Goal: Task Accomplishment & Management: Complete application form

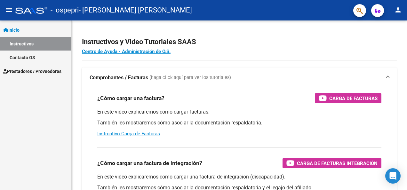
click at [24, 69] on span "Prestadores / Proveedores" at bounding box center [32, 71] width 58 height 7
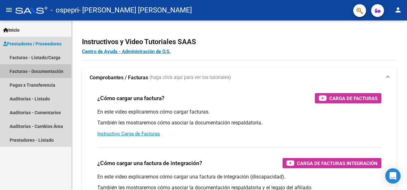
click at [15, 69] on link "Facturas - Documentación" at bounding box center [35, 71] width 71 height 14
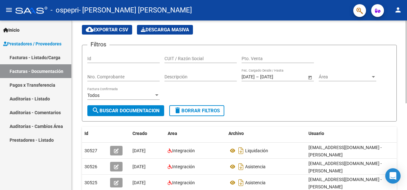
scroll to position [21, 0]
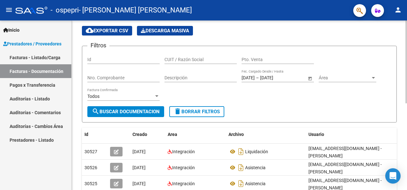
click at [400, 63] on div "PRESTADORES -> Comprobantes - Documentación Respaldatoria cloud_download Export…" at bounding box center [240, 170] width 337 height 343
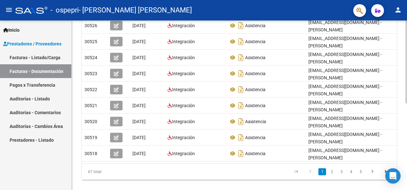
scroll to position [178, 0]
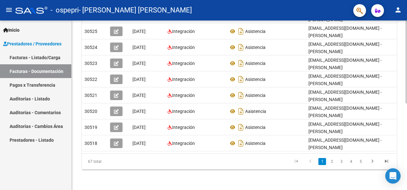
click at [407, 177] on html "menu - ospepri - [PERSON_NAME] [PERSON_NAME] person Inicio Instructivos Contact…" at bounding box center [203, 95] width 407 height 190
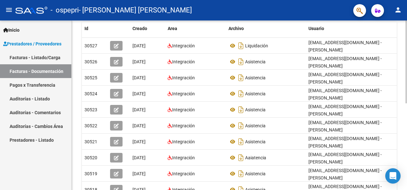
click at [401, 118] on div "PRESTADORES -> Comprobantes - Documentación Respaldatoria cloud_download Export…" at bounding box center [240, 64] width 337 height 343
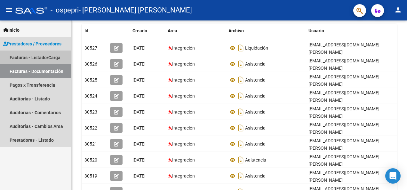
click at [17, 58] on link "Facturas - Listado/Carga" at bounding box center [35, 58] width 71 height 14
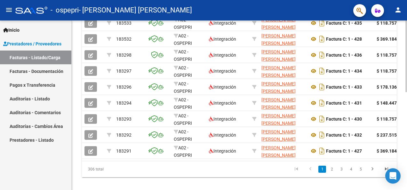
scroll to position [232, 0]
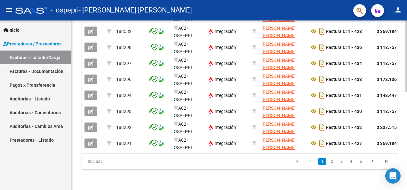
click at [407, 145] on html "menu - ospepri - [PERSON_NAME] [PERSON_NAME] person Inicio Instructivos Contact…" at bounding box center [203, 95] width 407 height 190
click at [372, 161] on icon "go to next page" at bounding box center [372, 162] width 8 height 8
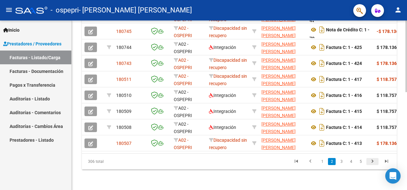
click at [373, 161] on icon "go to next page" at bounding box center [372, 162] width 8 height 8
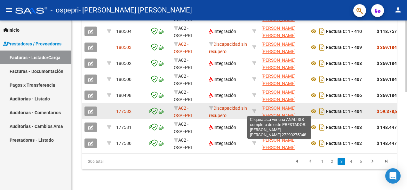
click at [271, 106] on span "[PERSON_NAME] [PERSON_NAME]" at bounding box center [278, 112] width 34 height 12
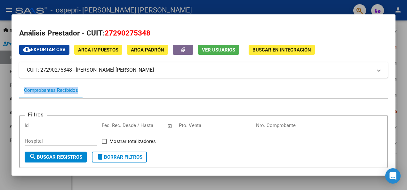
drag, startPoint x: 389, startPoint y: 60, endPoint x: 390, endPoint y: 86, distance: 26.2
click at [390, 86] on mat-dialog-content "Análisis Prestador - CUIT: 27290275348 cloud_download Exportar CSV ARCA Impuest…" at bounding box center [204, 95] width 384 height 146
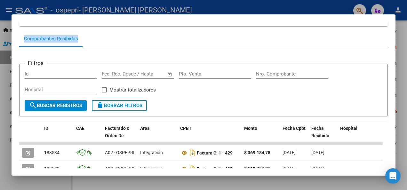
scroll to position [41, 0]
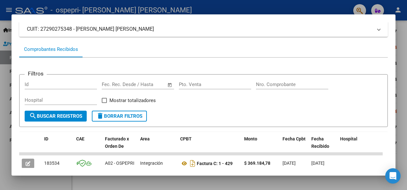
click at [316, 10] on div at bounding box center [203, 95] width 407 height 190
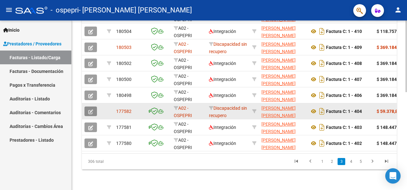
click at [91, 109] on icon "button" at bounding box center [90, 111] width 5 height 5
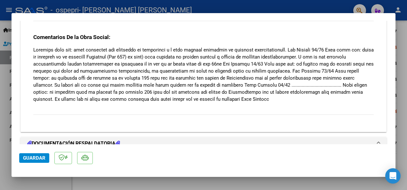
scroll to position [540, 0]
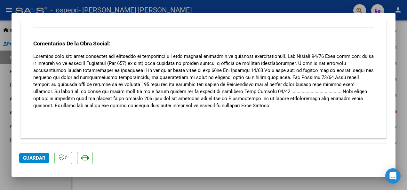
click at [309, 13] on mat-dialog-container "COMPROBANTE VER COMPROBANTE ESTADO: Recibida. En proceso de confirmacion/acepta…" at bounding box center [204, 95] width 384 height 164
click at [367, 183] on div at bounding box center [203, 95] width 407 height 190
type input "$ 0,00"
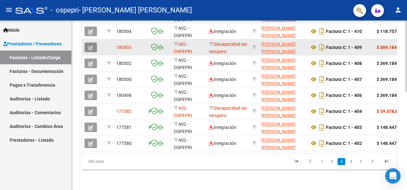
click at [90, 45] on icon "button" at bounding box center [90, 47] width 5 height 5
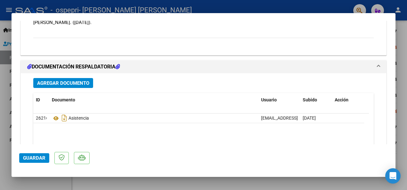
scroll to position [666, 0]
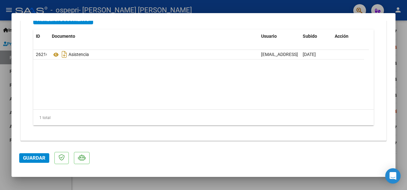
click at [405, 74] on div at bounding box center [203, 95] width 407 height 190
type input "$ 0,00"
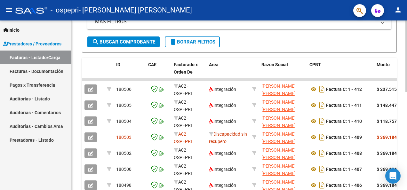
scroll to position [137, 0]
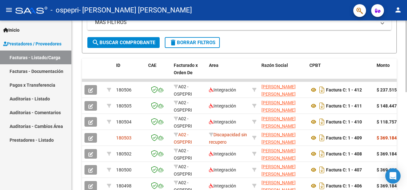
click at [407, 90] on html "menu - ospepri - [PERSON_NAME] [PERSON_NAME] person Inicio Instructivos Contact…" at bounding box center [203, 95] width 407 height 190
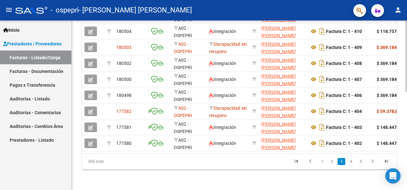
scroll to position [232, 0]
click at [407, 177] on html "menu - ospepri - [PERSON_NAME] [PERSON_NAME] person Inicio Instructivos Contact…" at bounding box center [203, 95] width 407 height 190
click at [322, 159] on link "1" at bounding box center [322, 161] width 8 height 7
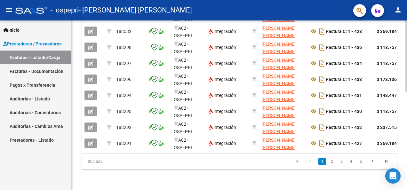
click at [406, 140] on div at bounding box center [406, 154] width 2 height 72
click at [330, 163] on link "2" at bounding box center [332, 161] width 8 height 7
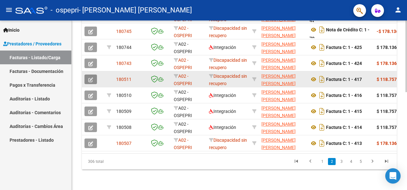
click at [87, 75] on button "button" at bounding box center [90, 80] width 12 height 10
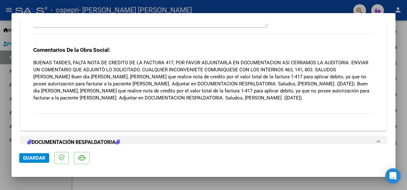
scroll to position [540, 0]
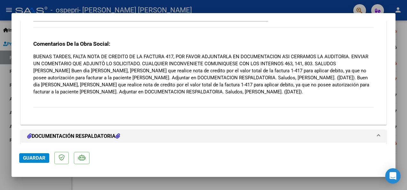
click at [404, 56] on div at bounding box center [203, 95] width 407 height 190
type input "$ 0,00"
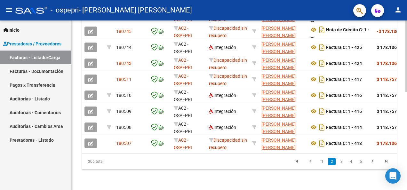
scroll to position [62, 0]
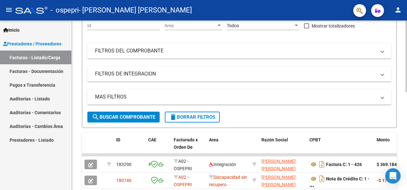
click at [406, 86] on div at bounding box center [406, 105] width 2 height 170
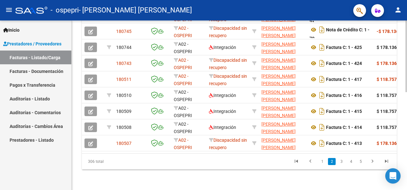
click at [407, 189] on html "menu - ospepri - [PERSON_NAME] [PERSON_NAME] person Inicio Instructivos Contact…" at bounding box center [203, 95] width 407 height 190
click at [322, 162] on link "1" at bounding box center [322, 161] width 8 height 7
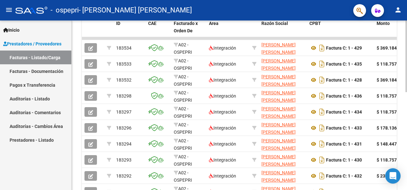
click at [407, 118] on html "menu - ospepri - [PERSON_NAME] [PERSON_NAME] person Inicio Instructivos Contact…" at bounding box center [203, 95] width 407 height 190
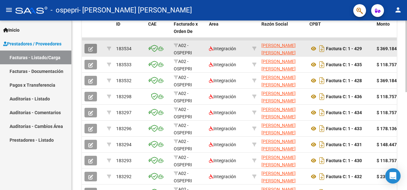
click at [92, 47] on icon "button" at bounding box center [90, 49] width 5 height 5
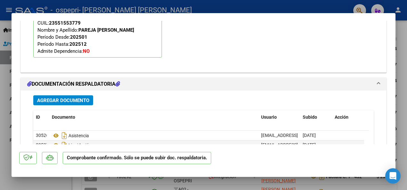
scroll to position [782, 0]
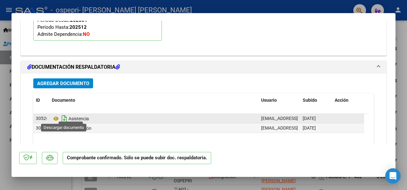
click at [64, 116] on icon "Descargar documento" at bounding box center [64, 119] width 8 height 10
click at [64, 116] on icon at bounding box center [63, 118] width 7 height 7
click at [215, 9] on div at bounding box center [203, 95] width 407 height 190
type input "$ 0,00"
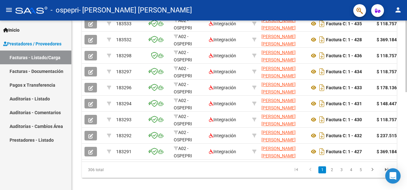
scroll to position [232, 0]
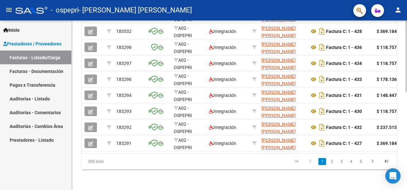
click at [407, 153] on html "menu - ospepri - [PERSON_NAME] [PERSON_NAME] person Inicio Instructivos Contact…" at bounding box center [203, 95] width 407 height 190
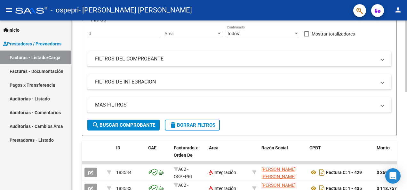
click at [402, 53] on div "Video tutorial PRESTADORES -> Listado de CPBTs Emitidos por Prestadores / Prove…" at bounding box center [240, 164] width 337 height 397
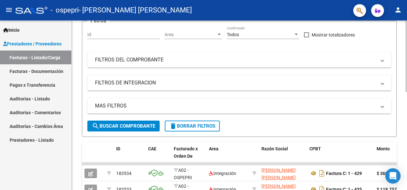
scroll to position [0, 0]
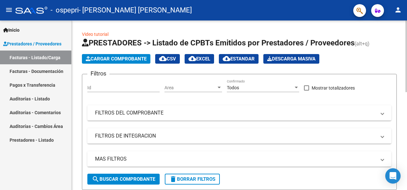
click at [405, 15] on div "menu - ospepri - [PERSON_NAME] [PERSON_NAME] person Inicio Instructivos Contact…" at bounding box center [203, 95] width 407 height 190
click at [113, 58] on span "Cargar Comprobante" at bounding box center [116, 59] width 61 height 6
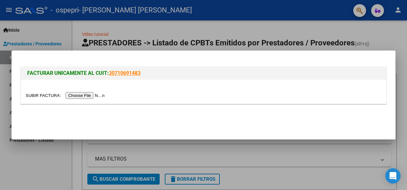
click at [84, 95] on input "file" at bounding box center [66, 95] width 81 height 7
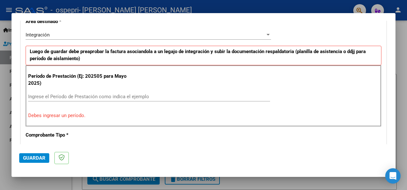
scroll to position [150, 0]
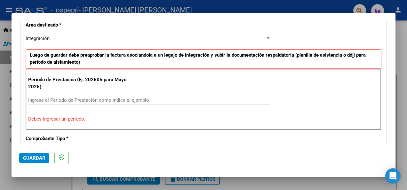
click at [67, 99] on input "Ingrese el Período de Prestación como indica el ejemplo" at bounding box center [149, 100] width 242 height 6
click at [92, 88] on p "Período de Prestación (Ej: 202505 para Mayo 2025)" at bounding box center [80, 83] width 105 height 14
click at [57, 97] on input "Ingrese el Período de Prestación como indica el ejemplo" at bounding box center [149, 100] width 242 height 6
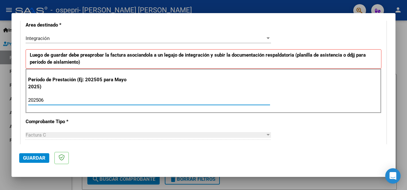
type input "202506"
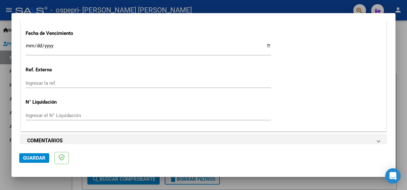
scroll to position [457, 0]
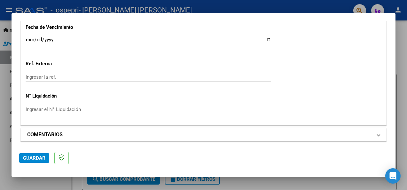
click at [35, 132] on h1 "COMENTARIOS" at bounding box center [45, 135] width 36 height 8
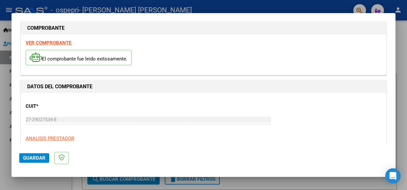
scroll to position [0, 0]
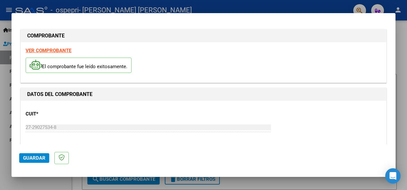
click at [28, 156] on span "Guardar" at bounding box center [34, 158] width 22 height 6
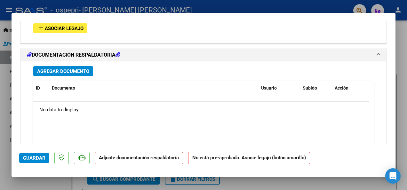
scroll to position [580, 0]
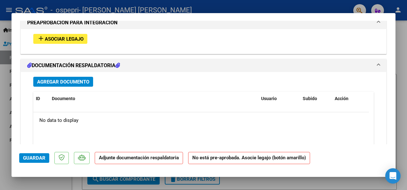
click at [65, 79] on span "Agregar Documento" at bounding box center [63, 82] width 52 height 6
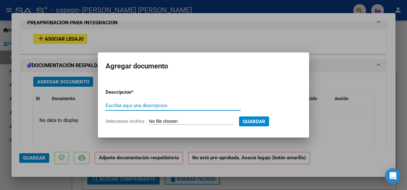
click at [131, 103] on input "Escriba aquí una descripcion" at bounding box center [173, 106] width 135 height 6
click at [135, 107] on input "asistencia" at bounding box center [173, 106] width 135 height 6
type input "asistencia"
click at [132, 119] on span "Seleccionar Archivo" at bounding box center [125, 121] width 39 height 5
click at [149, 119] on input "Seleccionar Archivo" at bounding box center [191, 122] width 85 height 6
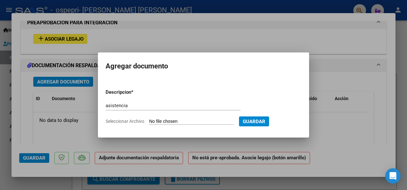
type input "C:\fakepath\[PERSON_NAME].jpg"
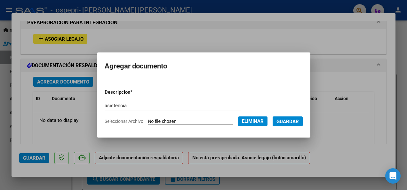
click at [285, 120] on span "Guardar" at bounding box center [287, 122] width 22 height 6
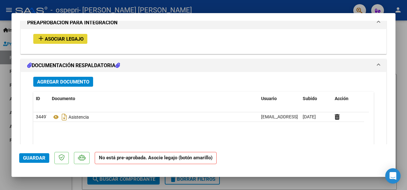
click at [58, 36] on span "Asociar Legajo" at bounding box center [64, 39] width 39 height 6
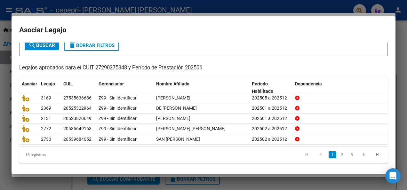
scroll to position [40, 0]
click at [359, 154] on icon "go to next page" at bounding box center [363, 155] width 8 height 8
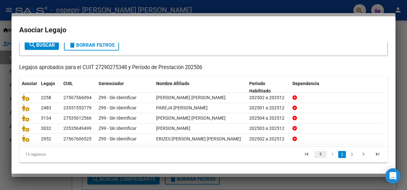
click at [316, 154] on icon "go to previous page" at bounding box center [320, 155] width 8 height 8
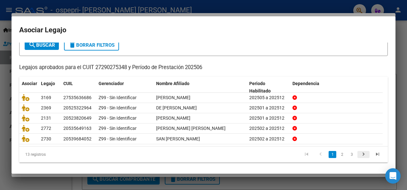
click at [359, 153] on icon "go to next page" at bounding box center [363, 155] width 8 height 8
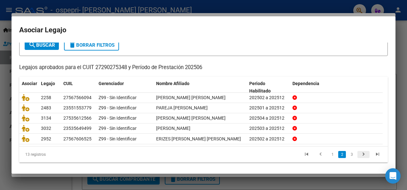
click at [360, 152] on icon "go to next page" at bounding box center [363, 155] width 8 height 8
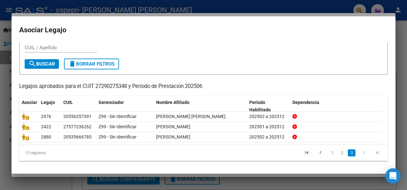
scroll to position [20, 0]
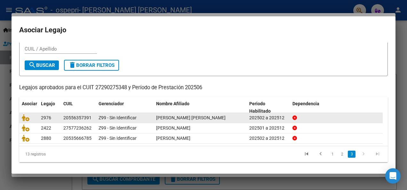
click at [71, 116] on div "20556357391" at bounding box center [77, 117] width 28 height 7
click at [212, 116] on span "[PERSON_NAME] [PERSON_NAME]" at bounding box center [190, 117] width 69 height 5
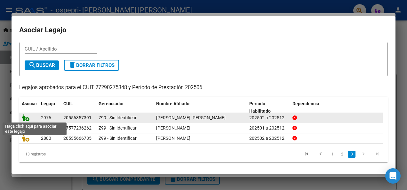
click at [23, 115] on icon at bounding box center [26, 117] width 8 height 7
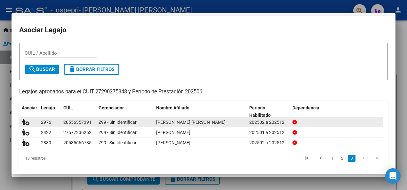
scroll to position [24, 0]
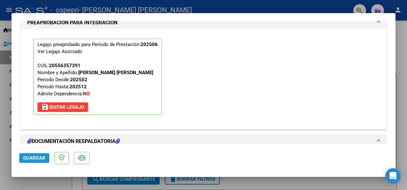
click at [38, 159] on span "Guardar" at bounding box center [34, 158] width 22 height 6
click at [403, 56] on div at bounding box center [203, 95] width 407 height 190
type input "$ 0,00"
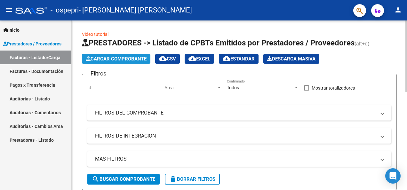
click at [120, 57] on span "Cargar Comprobante" at bounding box center [116, 59] width 61 height 6
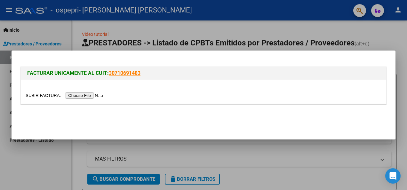
click at [84, 95] on input "file" at bounding box center [66, 95] width 81 height 7
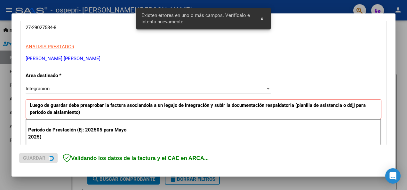
scroll to position [148, 0]
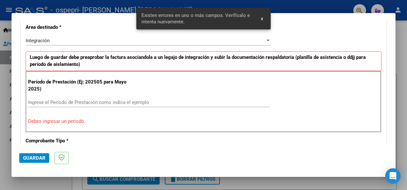
click at [36, 158] on span "Guardar" at bounding box center [34, 158] width 22 height 6
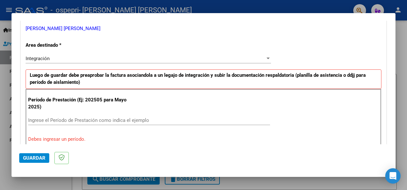
scroll to position [128, 0]
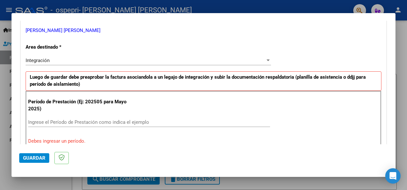
click at [73, 117] on div "Ingrese el Período de Prestación como indica el ejemplo" at bounding box center [149, 122] width 242 height 10
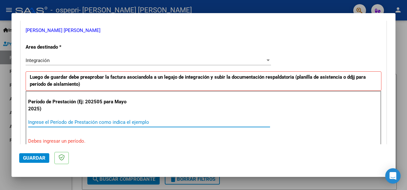
click at [71, 121] on input "Ingrese el Período de Prestación como indica el ejemplo" at bounding box center [149, 122] width 242 height 6
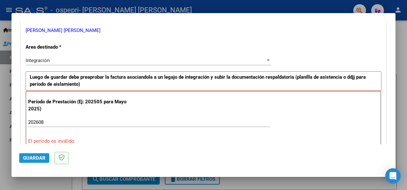
drag, startPoint x: 94, startPoint y: 146, endPoint x: 36, endPoint y: 158, distance: 59.7
click at [36, 158] on span "Guardar" at bounding box center [34, 158] width 22 height 6
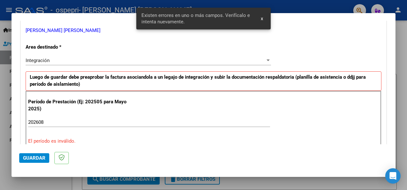
scroll to position [160, 0]
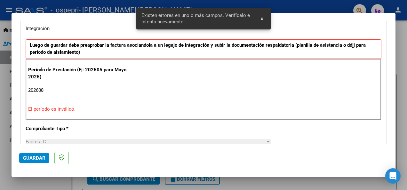
drag, startPoint x: 30, startPoint y: 157, endPoint x: 25, endPoint y: 158, distance: 5.6
click at [25, 158] on span "Guardar" at bounding box center [34, 158] width 22 height 6
click at [32, 159] on span "Guardar" at bounding box center [34, 158] width 22 height 6
click at [49, 88] on input "202608" at bounding box center [149, 90] width 242 height 6
click at [39, 89] on input "202608" at bounding box center [149, 90] width 242 height 6
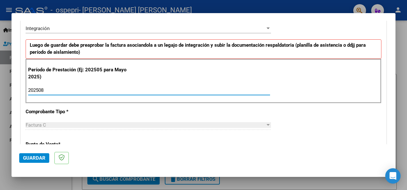
type input "202508"
drag, startPoint x: 32, startPoint y: 157, endPoint x: 202, endPoint y: 128, distance: 172.8
click at [202, 128] on div "Factura C Seleccionar Tipo" at bounding box center [148, 125] width 245 height 10
click at [45, 156] on span "Guardar" at bounding box center [34, 158] width 22 height 6
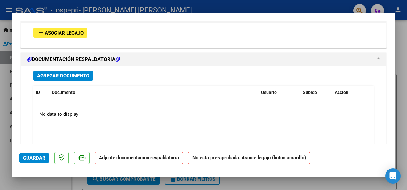
scroll to position [573, 0]
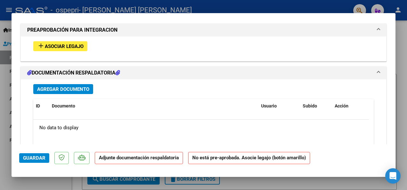
click at [54, 86] on span "Agregar Documento" at bounding box center [63, 89] width 52 height 6
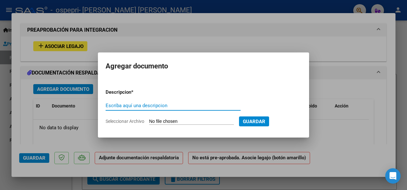
click at [122, 106] on input "Escriba aquí una descripcion" at bounding box center [173, 106] width 135 height 6
type input "asistencia"
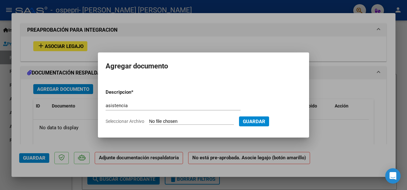
click at [124, 122] on span "Seleccionar Archivo" at bounding box center [125, 121] width 39 height 5
click at [149, 122] on input "Seleccionar Archivo" at bounding box center [191, 122] width 85 height 6
type input "C:\fakepath\fabri.jpg"
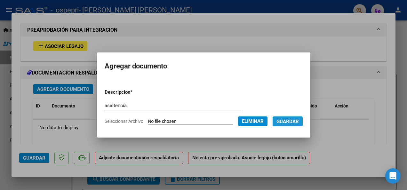
click at [287, 120] on span "Guardar" at bounding box center [287, 122] width 22 height 6
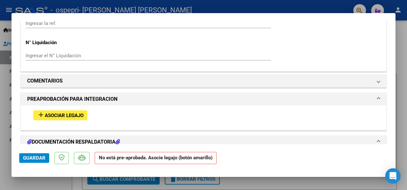
scroll to position [501, 0]
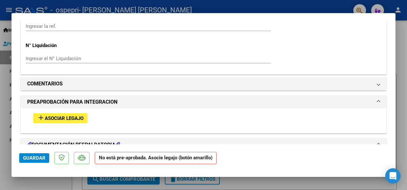
click at [77, 119] on span "Asociar Legajo" at bounding box center [64, 119] width 39 height 6
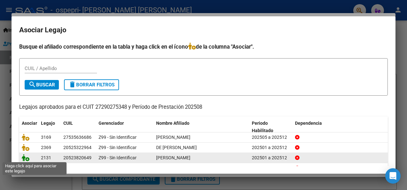
click at [26, 157] on icon at bounding box center [26, 157] width 8 height 7
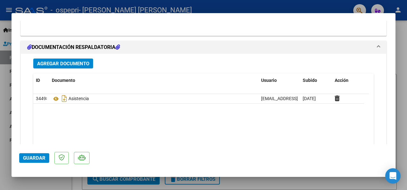
scroll to position [734, 0]
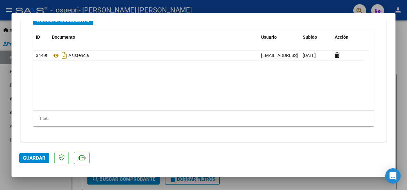
click at [38, 158] on span "Guardar" at bounding box center [34, 158] width 22 height 6
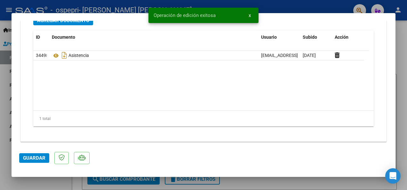
click at [399, 62] on div at bounding box center [203, 95] width 407 height 190
type input "$ 0,00"
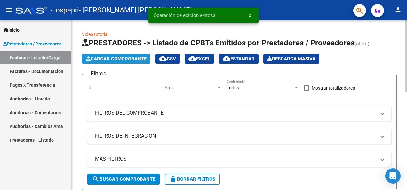
click at [97, 57] on span "Cargar Comprobante" at bounding box center [116, 59] width 61 height 6
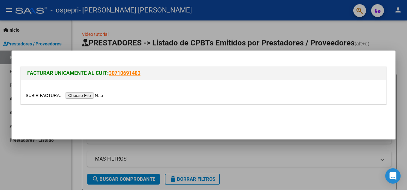
click at [87, 94] on input "file" at bounding box center [66, 95] width 81 height 7
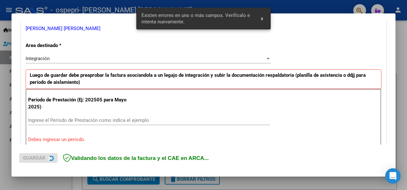
scroll to position [148, 0]
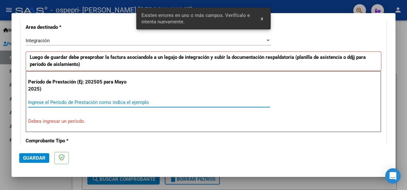
click at [56, 102] on input "Ingrese el Período de Prestación como indica el ejemplo" at bounding box center [149, 103] width 242 height 6
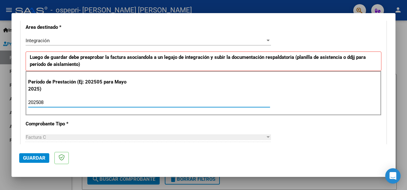
type input "202508"
click at [38, 157] on span "Guardar" at bounding box center [34, 158] width 22 height 6
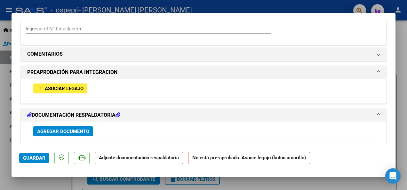
scroll to position [544, 0]
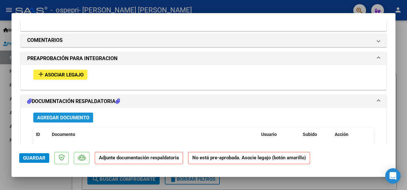
click at [59, 115] on span "Agregar Documento" at bounding box center [63, 118] width 52 height 6
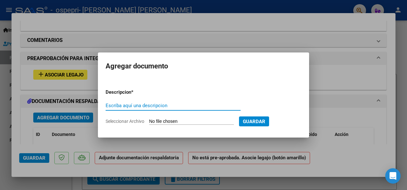
click at [113, 104] on input "Escriba aquí una descripcion" at bounding box center [173, 106] width 135 height 6
click at [183, 106] on input "asistencia" at bounding box center [173, 106] width 135 height 6
type input "asistencia"
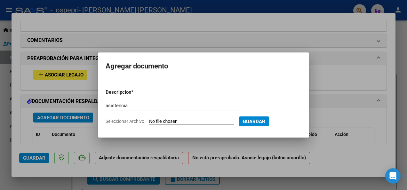
click at [139, 121] on span "Seleccionar Archivo" at bounding box center [125, 121] width 39 height 5
click at [149, 121] on input "Seleccionar Archivo" at bounding box center [191, 122] width 85 height 6
type input "C:\fakepath\july.jpg"
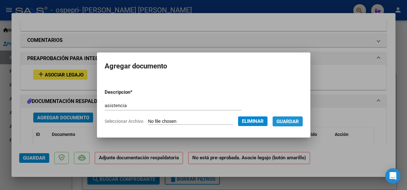
click at [283, 121] on span "Guardar" at bounding box center [287, 122] width 22 height 6
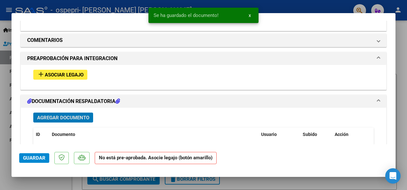
click at [68, 72] on span "Asociar Legajo" at bounding box center [64, 75] width 39 height 6
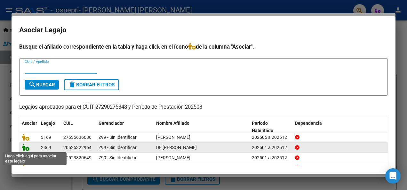
click at [25, 147] on icon at bounding box center [26, 147] width 8 height 7
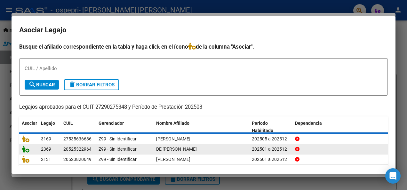
click at [25, 147] on icon at bounding box center [26, 149] width 8 height 7
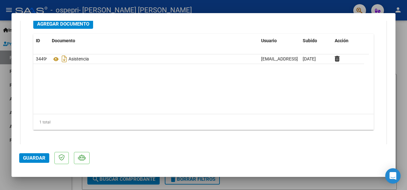
scroll to position [741, 0]
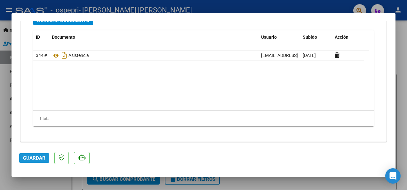
click at [31, 155] on span "Guardar" at bounding box center [34, 158] width 22 height 6
click at [35, 156] on span "Guardar" at bounding box center [34, 158] width 22 height 6
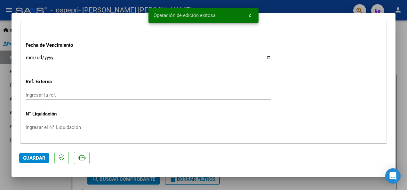
scroll to position [451, 0]
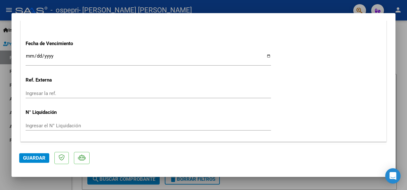
click at [402, 62] on div at bounding box center [203, 95] width 407 height 190
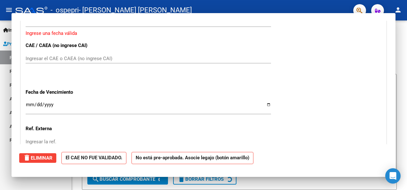
scroll to position [0, 0]
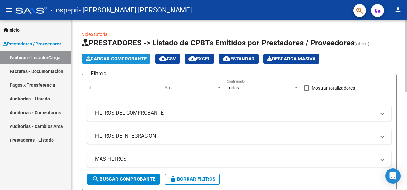
click at [98, 59] on span "Cargar Comprobante" at bounding box center [116, 59] width 61 height 6
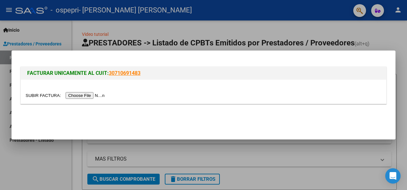
click at [84, 96] on input "file" at bounding box center [66, 95] width 81 height 7
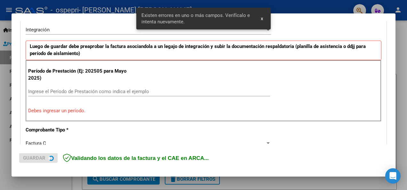
scroll to position [160, 0]
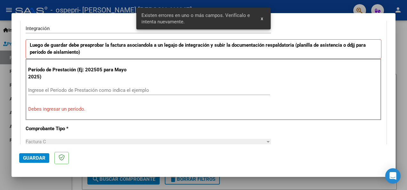
click at [81, 90] on input "Ingrese el Período de Prestación como indica el ejemplo" at bounding box center [149, 90] width 242 height 6
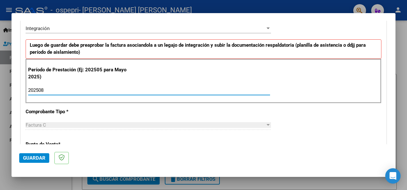
type input "202508"
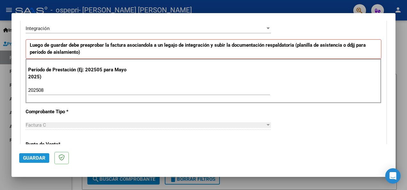
click at [36, 156] on span "Guardar" at bounding box center [34, 158] width 22 height 6
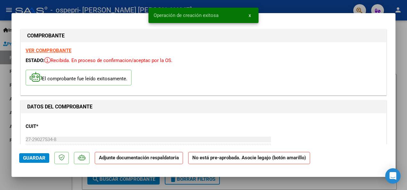
click at [36, 158] on span "Guardar" at bounding box center [34, 158] width 22 height 6
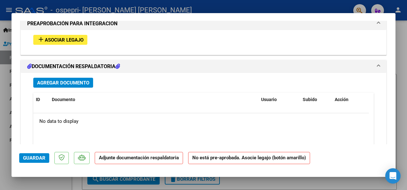
scroll to position [589, 0]
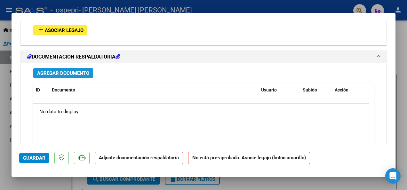
click at [55, 70] on span "Agregar Documento" at bounding box center [63, 73] width 52 height 6
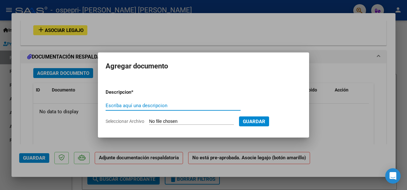
click at [133, 106] on input "Escriba aquí una descripcion" at bounding box center [173, 106] width 135 height 6
type input "asistencia"
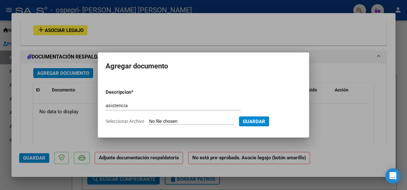
click at [147, 121] on app-file-uploader "Seleccionar Archivo" at bounding box center [172, 121] width 133 height 6
click at [137, 121] on span "Seleccionar Archivo" at bounding box center [125, 121] width 39 height 5
click at [149, 121] on input "Seleccionar Archivo" at bounding box center [191, 122] width 85 height 6
type input "C:\fakepath\[PERSON_NAME].jpg"
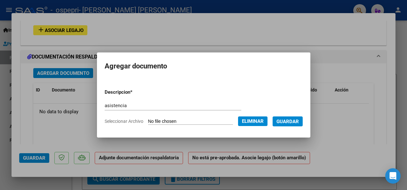
click at [285, 117] on button "Guardar" at bounding box center [288, 121] width 30 height 10
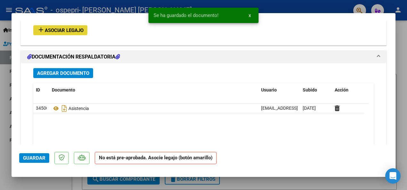
click at [63, 28] on span "Asociar Legajo" at bounding box center [64, 31] width 39 height 6
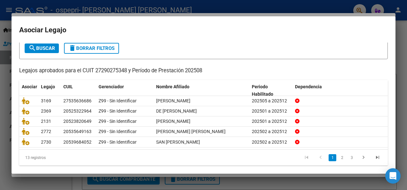
scroll to position [40, 0]
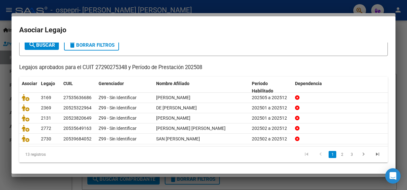
drag, startPoint x: 358, startPoint y: 154, endPoint x: 277, endPoint y: 155, distance: 81.0
click at [277, 155] on datatable-pager "1 2 3" at bounding box center [240, 154] width 290 height 11
click at [338, 154] on link "2" at bounding box center [342, 154] width 8 height 7
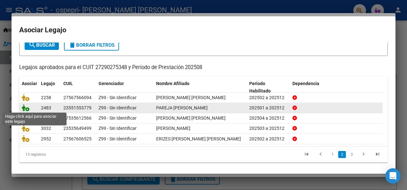
click at [25, 108] on icon at bounding box center [26, 107] width 8 height 7
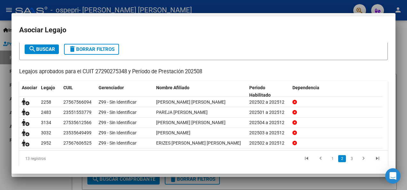
scroll to position [44, 0]
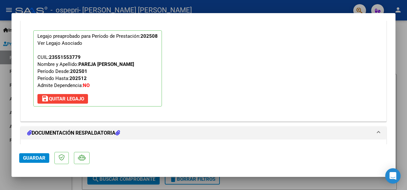
click at [33, 156] on span "Guardar" at bounding box center [34, 158] width 22 height 6
click at [76, 129] on h1 "DOCUMENTACIÓN RESPALDATORIA" at bounding box center [73, 133] width 93 height 8
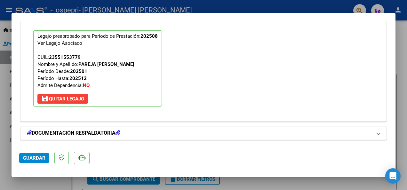
scroll to position [604, 0]
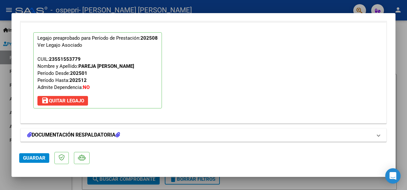
click at [96, 131] on h1 "DOCUMENTACIÓN RESPALDATORIA" at bounding box center [73, 135] width 93 height 8
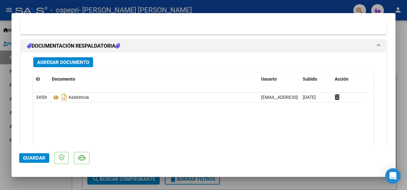
scroll to position [685, 0]
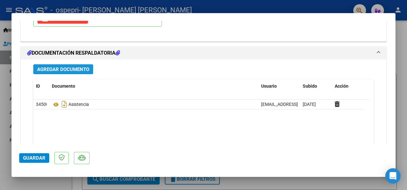
click at [87, 64] on button "Agregar Documento" at bounding box center [63, 69] width 60 height 10
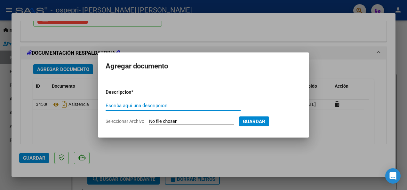
click at [145, 105] on input "Escriba aquí una descripcion" at bounding box center [173, 106] width 135 height 6
type input "liquidación"
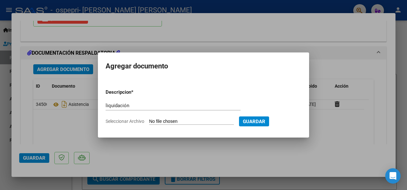
click at [128, 121] on span "Seleccionar Archivo" at bounding box center [125, 121] width 39 height 5
click at [149, 121] on input "Seleccionar Archivo" at bounding box center [191, 122] width 85 height 6
type input "C:\fakepath\agosto.pdf"
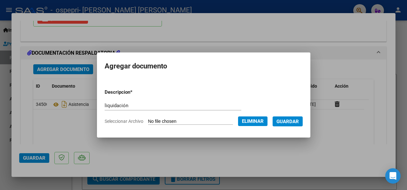
click at [288, 121] on span "Guardar" at bounding box center [287, 122] width 22 height 6
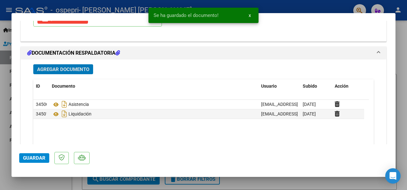
click at [36, 158] on span "Guardar" at bounding box center [34, 158] width 22 height 6
click at [404, 57] on div at bounding box center [203, 95] width 407 height 190
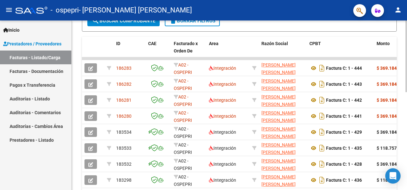
scroll to position [157, 0]
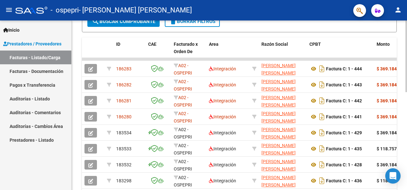
click at [407, 116] on html "menu - ospepri - [PERSON_NAME] [PERSON_NAME] person Inicio Instructivos Contact…" at bounding box center [203, 95] width 407 height 190
click at [131, 24] on span "search Buscar Comprobante" at bounding box center [123, 22] width 63 height 6
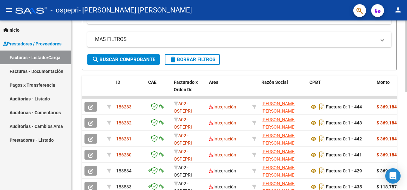
click at [407, 103] on html "menu - ospepri - [PERSON_NAME] [PERSON_NAME] person Inicio Instructivos Contact…" at bounding box center [203, 95] width 407 height 190
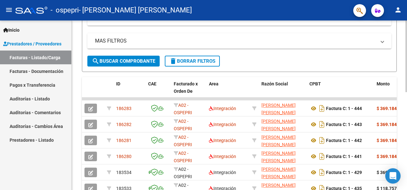
click at [119, 58] on button "search Buscar Comprobante" at bounding box center [123, 61] width 72 height 11
click at [117, 60] on span "search Buscar Comprobante" at bounding box center [123, 61] width 63 height 6
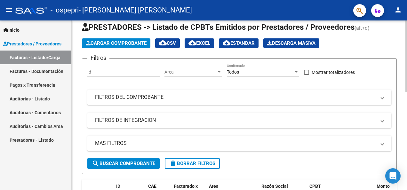
scroll to position [0, 0]
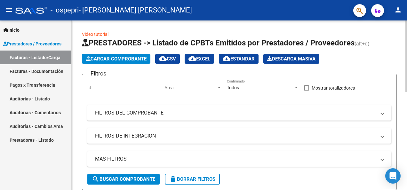
click at [121, 57] on span "Cargar Comprobante" at bounding box center [116, 59] width 61 height 6
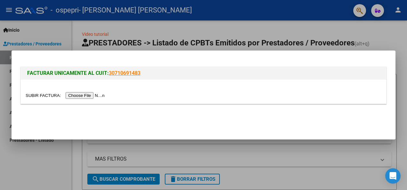
click at [81, 94] on input "file" at bounding box center [66, 95] width 81 height 7
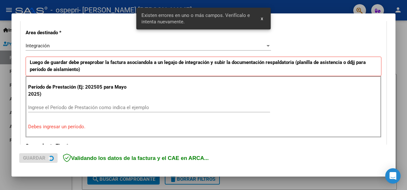
scroll to position [148, 0]
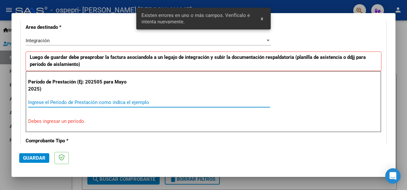
click at [82, 100] on input "Ingrese el Período de Prestación como indica el ejemplo" at bounding box center [149, 103] width 242 height 6
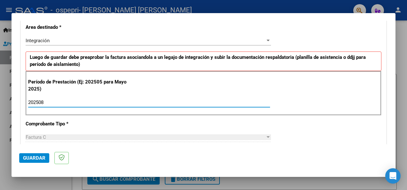
type input "202508"
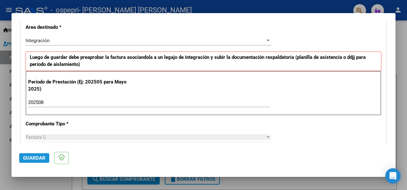
click at [33, 157] on span "Guardar" at bounding box center [34, 158] width 22 height 6
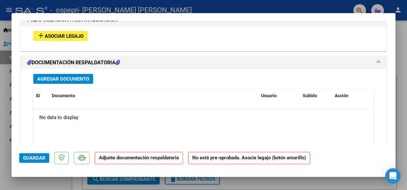
scroll to position [582, 0]
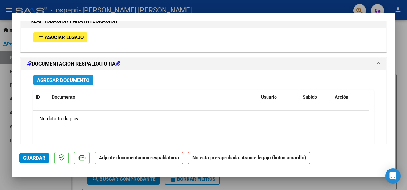
click at [72, 79] on span "Agregar Documento" at bounding box center [63, 80] width 52 height 6
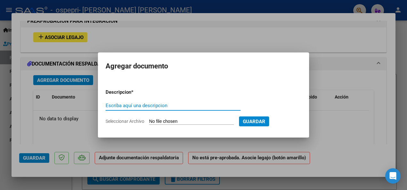
click at [113, 106] on input "Escriba aquí una descripcion" at bounding box center [173, 106] width 135 height 6
type input "asistencia"
click at [112, 119] on span "Seleccionar Archivo" at bounding box center [125, 121] width 39 height 5
click at [149, 119] on input "Seleccionar Archivo" at bounding box center [191, 122] width 85 height 6
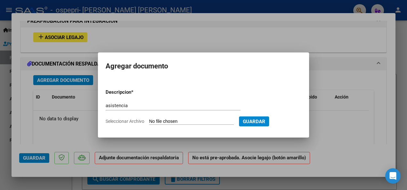
type input "C:\fakepath\máxi.jpg"
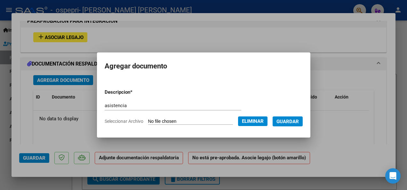
drag, startPoint x: 286, startPoint y: 119, endPoint x: 283, endPoint y: 122, distance: 4.5
click at [283, 122] on span "Guardar" at bounding box center [287, 122] width 22 height 6
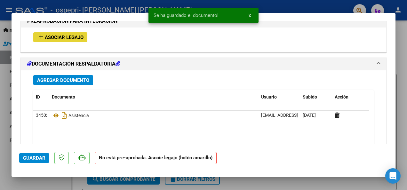
click at [75, 35] on span "Asociar Legajo" at bounding box center [64, 38] width 39 height 6
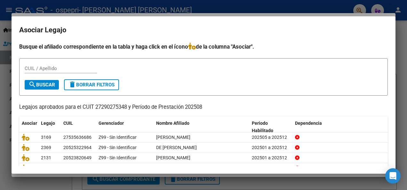
scroll to position [40, 0]
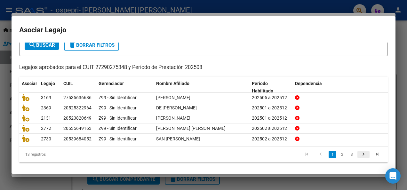
click at [359, 154] on icon "go to next page" at bounding box center [363, 155] width 8 height 8
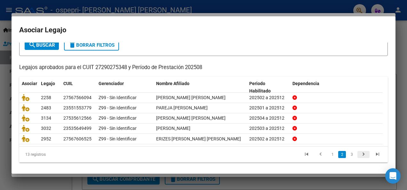
click at [359, 151] on icon "go to next page" at bounding box center [363, 155] width 8 height 8
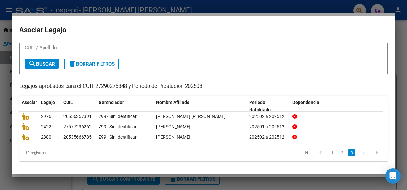
scroll to position [20, 0]
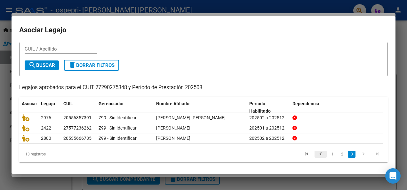
click at [317, 154] on icon "go to previous page" at bounding box center [320, 155] width 8 height 8
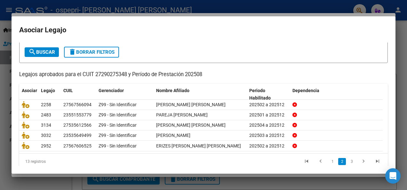
scroll to position [40, 0]
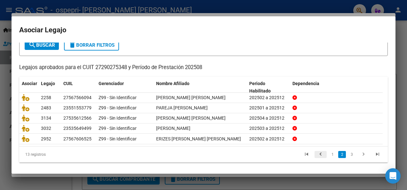
click at [316, 154] on icon "go to previous page" at bounding box center [320, 155] width 8 height 8
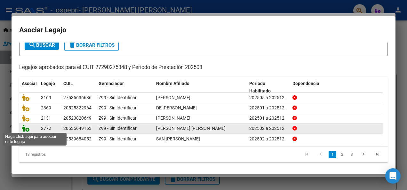
click at [25, 127] on icon at bounding box center [26, 128] width 8 height 7
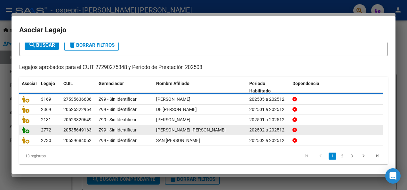
click at [25, 127] on icon at bounding box center [26, 129] width 8 height 7
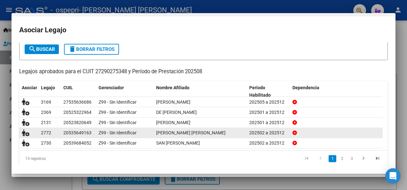
scroll to position [44, 0]
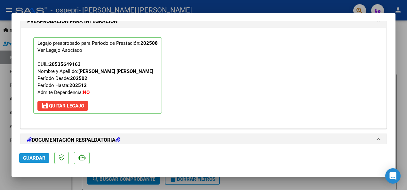
click at [34, 156] on span "Guardar" at bounding box center [34, 158] width 22 height 6
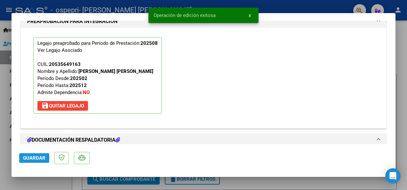
click at [34, 156] on span "Guardar" at bounding box center [34, 158] width 22 height 6
click at [400, 61] on div at bounding box center [203, 95] width 407 height 190
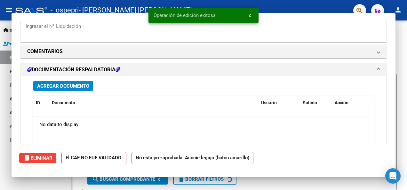
scroll to position [0, 0]
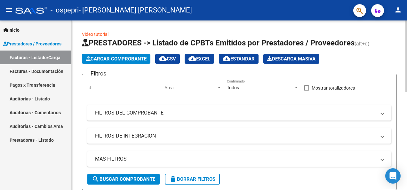
click at [126, 58] on span "Cargar Comprobante" at bounding box center [116, 59] width 61 height 6
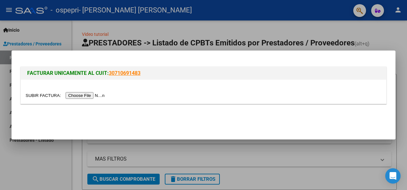
click at [79, 95] on input "file" at bounding box center [66, 95] width 81 height 7
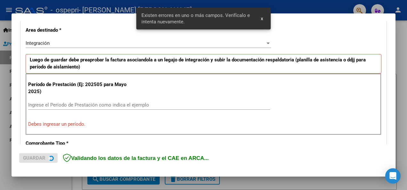
scroll to position [148, 0]
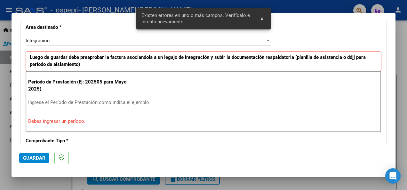
click at [60, 102] on input "Ingrese el Período de Prestación como indica el ejemplo" at bounding box center [149, 103] width 242 height 6
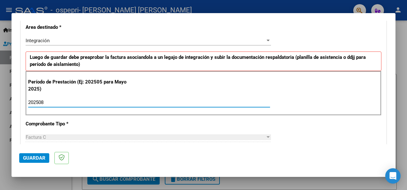
type input "202508"
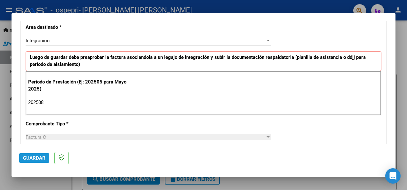
click at [37, 156] on span "Guardar" at bounding box center [34, 158] width 22 height 6
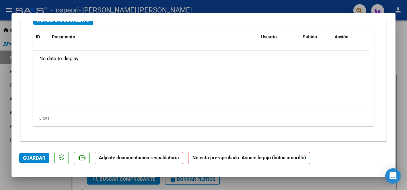
scroll to position [629, 0]
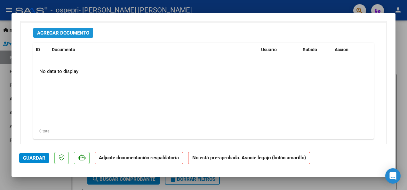
click at [79, 30] on span "Agregar Documento" at bounding box center [63, 33] width 52 height 6
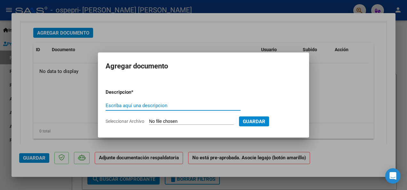
click at [124, 104] on input "Escriba aquí una descripcion" at bounding box center [173, 106] width 135 height 6
type input "asistencia"
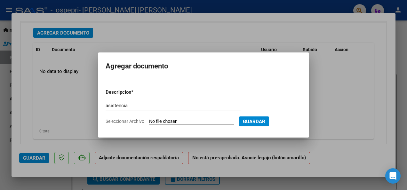
click at [122, 121] on span "Seleccionar Archivo" at bounding box center [125, 121] width 39 height 5
click at [149, 121] on input "Seleccionar Archivo" at bounding box center [191, 122] width 85 height 6
type input "C:\fakepath\alma.jpg"
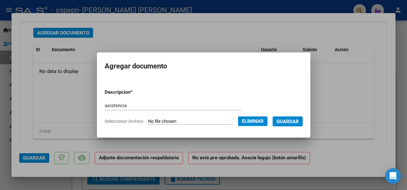
click at [288, 121] on span "Guardar" at bounding box center [287, 122] width 22 height 6
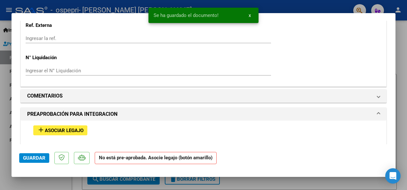
scroll to position [493, 0]
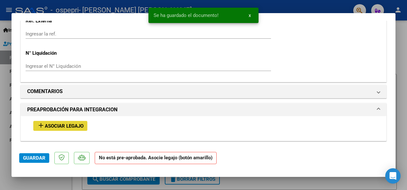
click at [80, 124] on span "Asociar Legajo" at bounding box center [64, 126] width 39 height 6
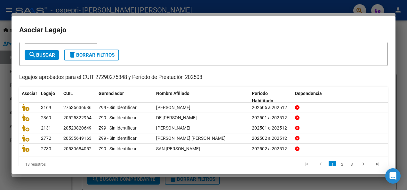
scroll to position [40, 0]
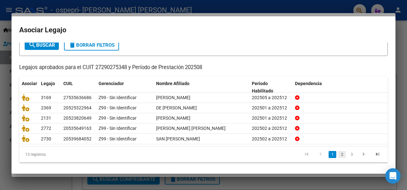
click at [340, 152] on link "2" at bounding box center [342, 154] width 8 height 7
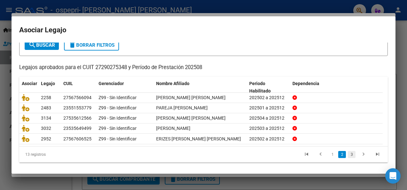
click at [348, 154] on link "3" at bounding box center [352, 154] width 8 height 7
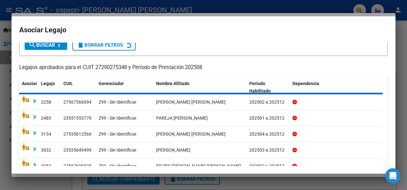
scroll to position [20, 0]
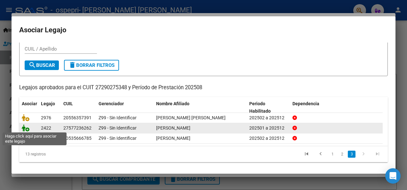
click at [27, 128] on icon at bounding box center [26, 127] width 8 height 7
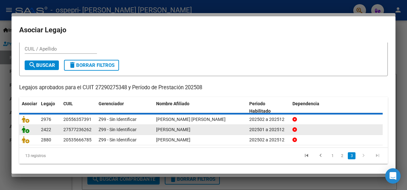
click at [27, 128] on icon at bounding box center [26, 129] width 8 height 7
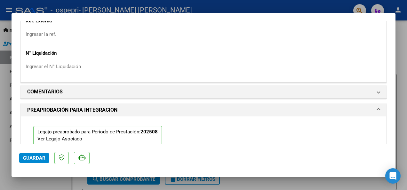
click at [37, 156] on span "Guardar" at bounding box center [34, 158] width 22 height 6
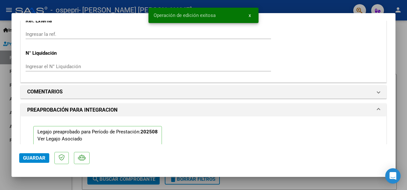
click at [402, 56] on div at bounding box center [203, 95] width 407 height 190
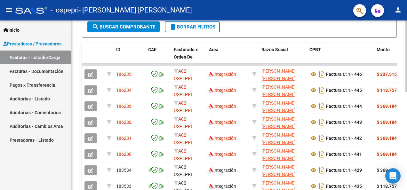
scroll to position [153, 0]
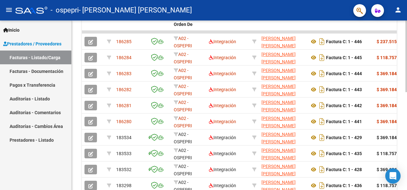
click at [407, 135] on html "menu - ospepri - [PERSON_NAME] [PERSON_NAME] person Inicio Instructivos Contact…" at bounding box center [203, 95] width 407 height 190
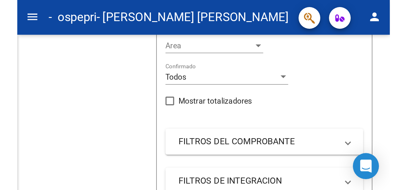
scroll to position [85, 0]
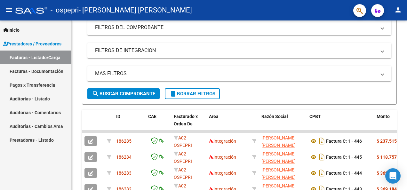
drag, startPoint x: 405, startPoint y: 107, endPoint x: 407, endPoint y: 50, distance: 56.7
click at [407, 50] on html "menu - ospepri - [PERSON_NAME] [PERSON_NAME] person Inicio Instructivos Contact…" at bounding box center [203, 95] width 407 height 190
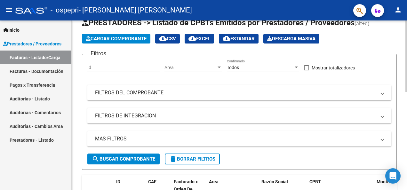
scroll to position [0, 0]
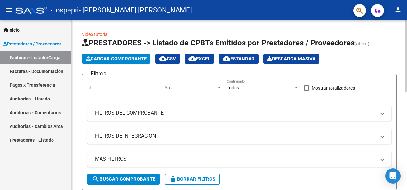
click at [407, 36] on div at bounding box center [406, 56] width 2 height 72
click at [134, 59] on span "Cargar Comprobante" at bounding box center [116, 59] width 61 height 6
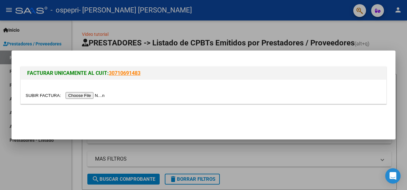
click at [83, 94] on input "file" at bounding box center [66, 95] width 81 height 7
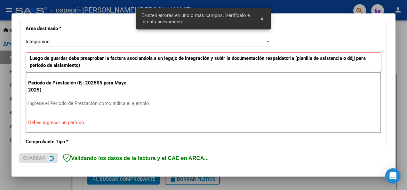
scroll to position [160, 0]
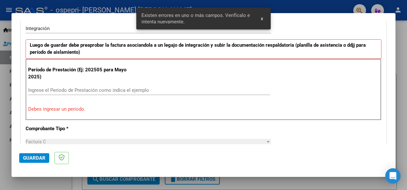
click at [152, 89] on input "Ingrese el Período de Prestación como indica el ejemplo" at bounding box center [149, 90] width 242 height 6
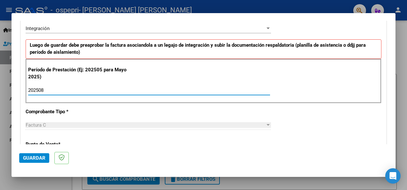
type input "202508"
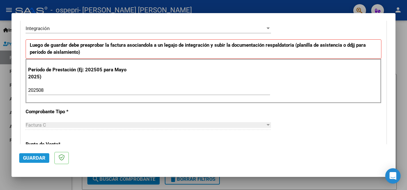
click at [37, 155] on button "Guardar" at bounding box center [34, 158] width 30 height 10
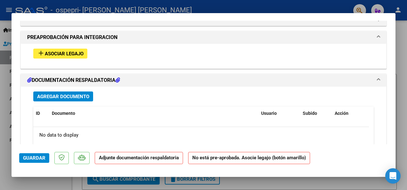
scroll to position [561, 0]
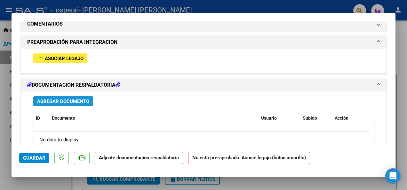
click at [63, 100] on span "Agregar Documento" at bounding box center [63, 102] width 52 height 6
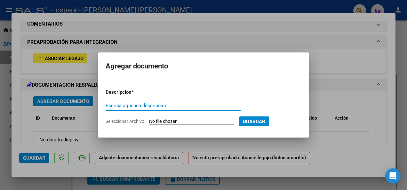
click at [113, 107] on input "Escriba aquí una descripcion" at bounding box center [173, 106] width 135 height 6
type input "asistencia"
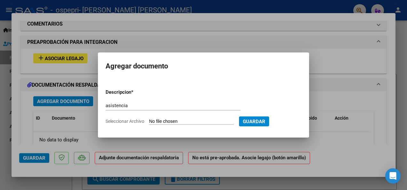
click at [116, 120] on span "Seleccionar Archivo" at bounding box center [125, 121] width 39 height 5
click at [149, 120] on input "Seleccionar Archivo" at bounding box center [191, 122] width 85 height 6
type input "C:\fakepath\[PERSON_NAME].jpg"
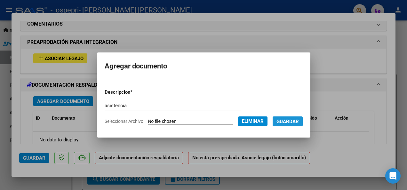
click at [289, 120] on span "Guardar" at bounding box center [287, 122] width 22 height 6
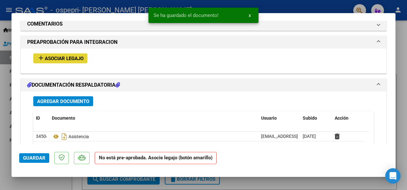
click at [62, 57] on span "Asociar Legajo" at bounding box center [64, 59] width 39 height 6
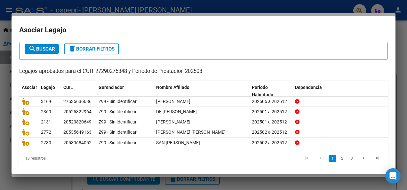
scroll to position [40, 0]
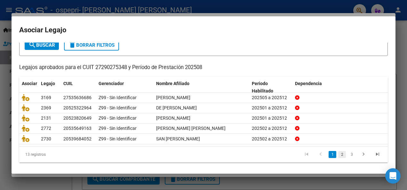
click at [338, 152] on link "2" at bounding box center [342, 154] width 8 height 7
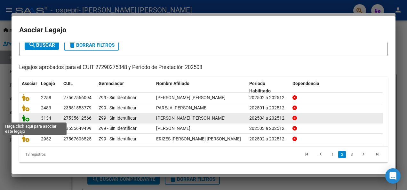
click at [24, 119] on icon at bounding box center [26, 118] width 8 height 7
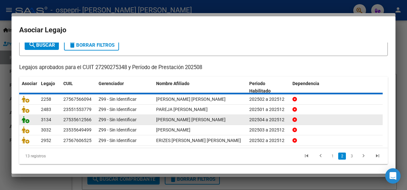
scroll to position [44, 0]
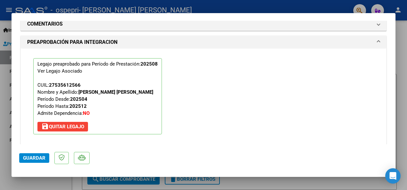
click at [33, 158] on span "Guardar" at bounding box center [34, 158] width 22 height 6
click at [401, 60] on div at bounding box center [203, 95] width 407 height 190
type input "$ 0,00"
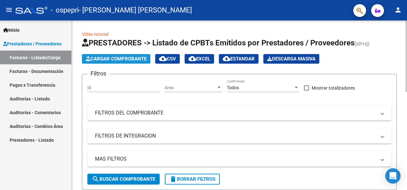
click at [127, 57] on span "Cargar Comprobante" at bounding box center [116, 59] width 61 height 6
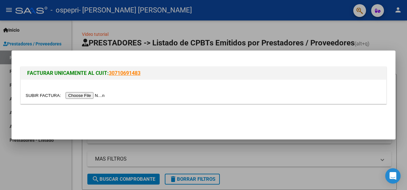
click at [92, 94] on input "file" at bounding box center [66, 95] width 81 height 7
click at [84, 95] on input "file" at bounding box center [66, 95] width 81 height 7
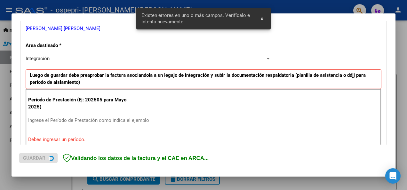
scroll to position [148, 0]
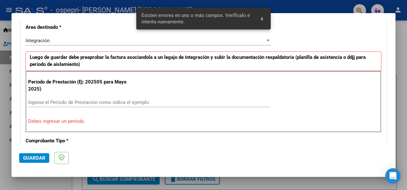
click at [79, 102] on input "Ingrese el Período de Prestación como indica el ejemplo" at bounding box center [149, 103] width 242 height 6
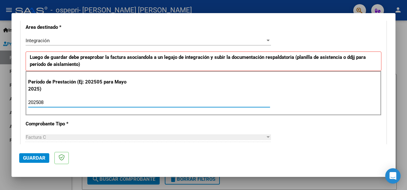
type input "202508"
click at [36, 155] on span "Guardar" at bounding box center [34, 158] width 22 height 6
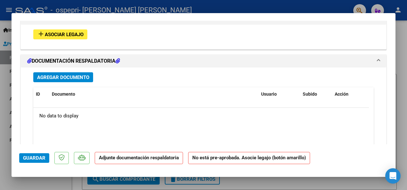
scroll to position [565, 0]
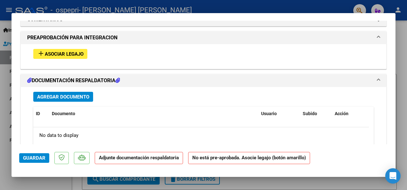
click at [71, 92] on button "Agregar Documento" at bounding box center [63, 97] width 60 height 10
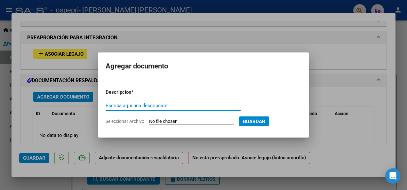
click at [119, 104] on input "Escriba aquí una descripcion" at bounding box center [173, 106] width 135 height 6
type input "asistencia"
click at [110, 122] on span "Seleccionar Archivo" at bounding box center [125, 121] width 39 height 5
click at [149, 122] on input "Seleccionar Archivo" at bounding box center [191, 122] width 85 height 6
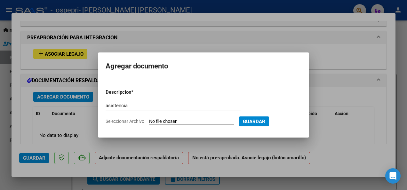
type input "C:\fakepath\[PERSON_NAME].jpg"
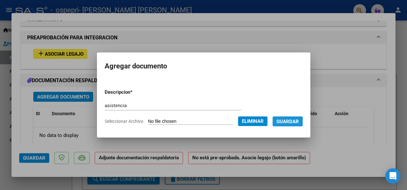
drag, startPoint x: 290, startPoint y: 120, endPoint x: 283, endPoint y: 122, distance: 7.7
click at [283, 122] on span "Guardar" at bounding box center [287, 122] width 22 height 6
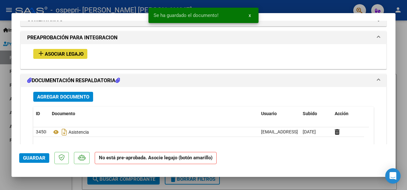
click at [72, 51] on span "add Asociar Legajo" at bounding box center [60, 54] width 46 height 6
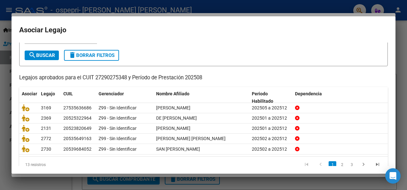
scroll to position [40, 0]
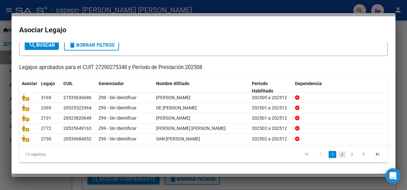
click at [338, 152] on link "2" at bounding box center [342, 154] width 8 height 7
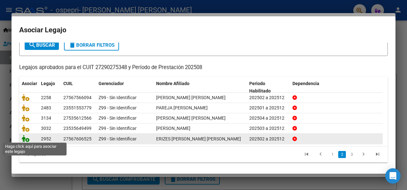
click at [26, 138] on icon at bounding box center [26, 138] width 8 height 7
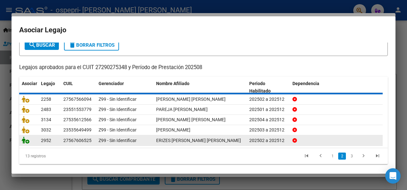
scroll to position [44, 0]
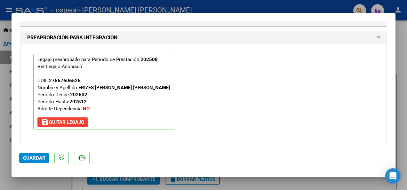
click at [17, 157] on mat-dialog-container "COMPROBANTE VER COMPROBANTE ESTADO: Recibida. En proceso de confirmacion/acepta…" at bounding box center [204, 95] width 384 height 164
click at [23, 157] on span "Guardar" at bounding box center [34, 158] width 22 height 6
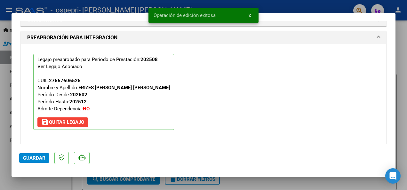
click at [401, 61] on div at bounding box center [203, 95] width 407 height 190
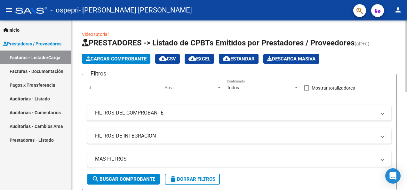
click at [125, 58] on span "Cargar Comprobante" at bounding box center [116, 59] width 61 height 6
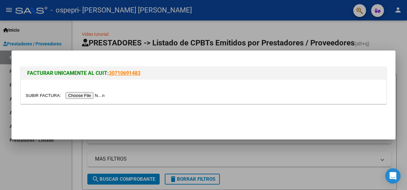
click at [86, 95] on input "file" at bounding box center [66, 95] width 81 height 7
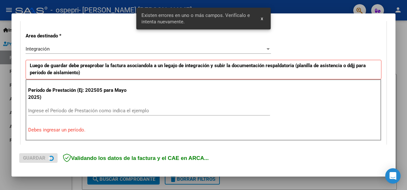
scroll to position [148, 0]
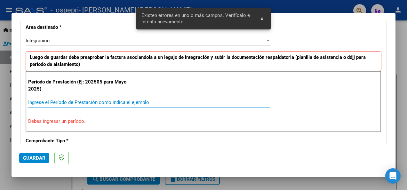
click at [85, 100] on input "Ingrese el Período de Prestación como indica el ejemplo" at bounding box center [149, 103] width 242 height 6
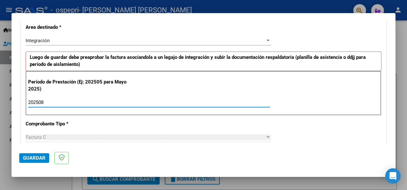
type input "202508"
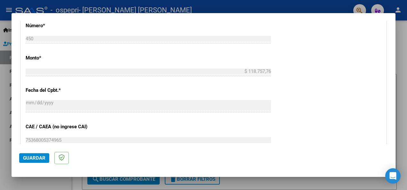
scroll to position [301, 0]
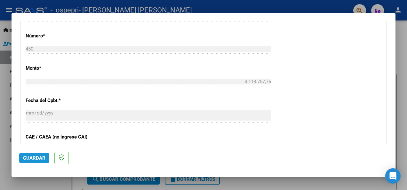
click at [32, 158] on span "Guardar" at bounding box center [34, 158] width 22 height 6
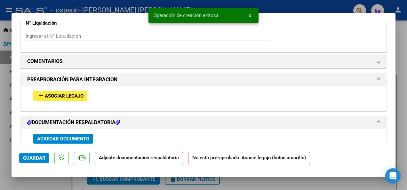
scroll to position [526, 0]
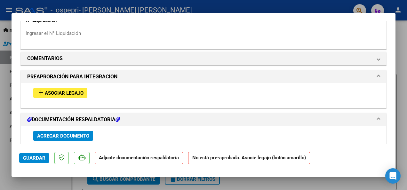
click at [83, 91] on span "Asociar Legajo" at bounding box center [64, 93] width 39 height 6
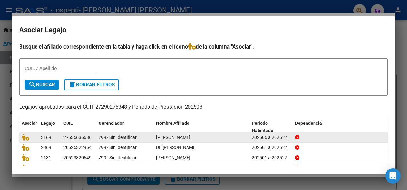
drag, startPoint x: 25, startPoint y: 139, endPoint x: 21, endPoint y: 137, distance: 4.6
click at [21, 137] on datatable-body-cell at bounding box center [28, 137] width 19 height 10
click at [25, 137] on icon at bounding box center [26, 137] width 8 height 7
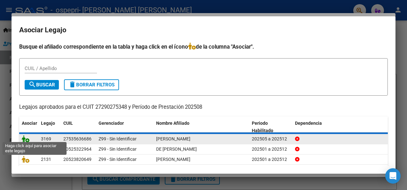
click at [25, 137] on icon at bounding box center [26, 138] width 8 height 7
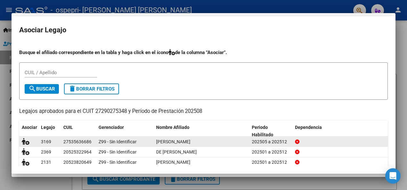
scroll to position [543, 0]
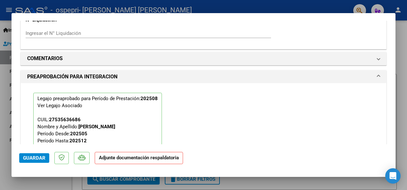
click at [35, 159] on span "Guardar" at bounding box center [34, 158] width 22 height 6
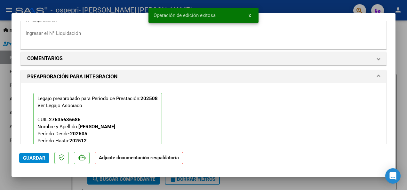
click at [402, 44] on div at bounding box center [203, 95] width 407 height 190
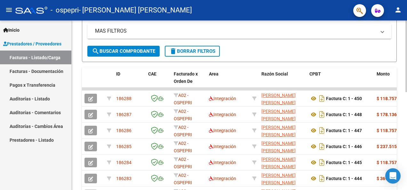
scroll to position [129, 0]
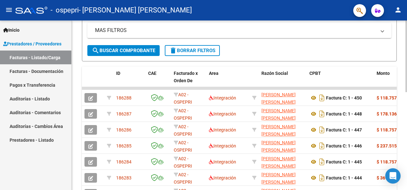
click at [406, 133] on div at bounding box center [406, 112] width 2 height 72
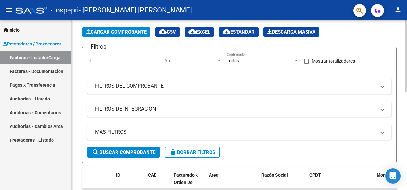
scroll to position [0, 0]
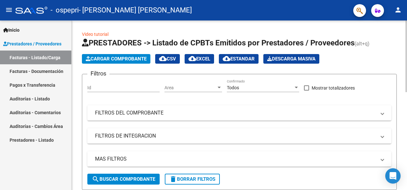
click at [132, 57] on span "Cargar Comprobante" at bounding box center [116, 59] width 61 height 6
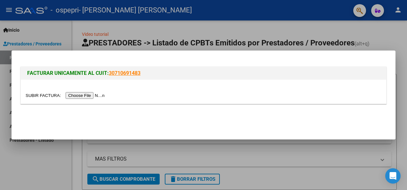
click at [77, 93] on input "file" at bounding box center [66, 95] width 81 height 7
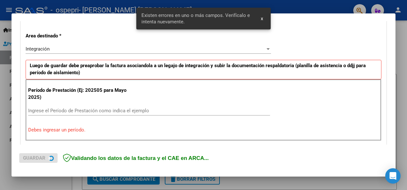
scroll to position [148, 0]
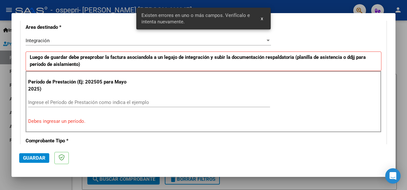
click at [70, 100] on input "Ingrese el Período de Prestación como indica el ejemplo" at bounding box center [149, 103] width 242 height 6
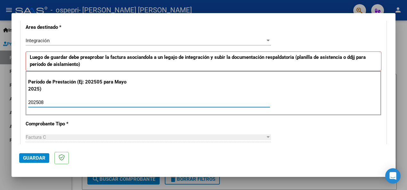
type input "202508"
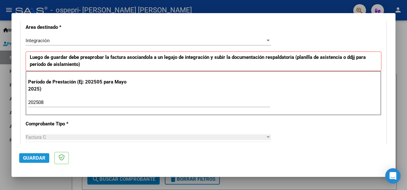
click at [33, 159] on span "Guardar" at bounding box center [34, 158] width 22 height 6
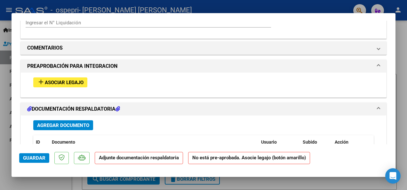
scroll to position [541, 0]
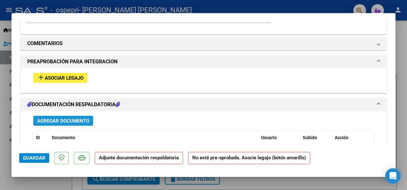
click at [82, 118] on span "Agregar Documento" at bounding box center [63, 121] width 52 height 6
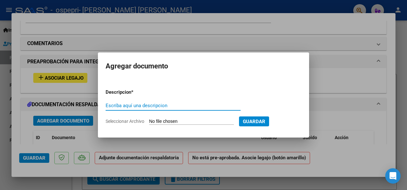
click at [128, 107] on input "Escriba aquí una descripcion" at bounding box center [173, 106] width 135 height 6
type input "asistencia"
click at [116, 119] on span "Seleccionar Archivo" at bounding box center [125, 121] width 39 height 5
click at [149, 119] on input "Seleccionar Archivo" at bounding box center [191, 122] width 85 height 6
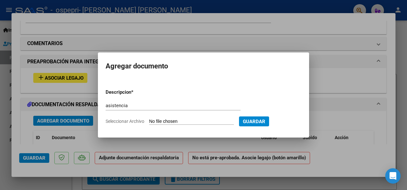
type input "C:\fakepath\santy.jpg"
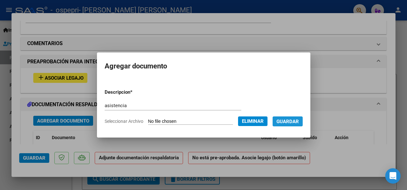
click at [290, 121] on span "Guardar" at bounding box center [287, 122] width 22 height 6
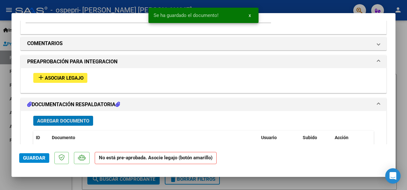
click at [68, 77] on span "Asociar Legajo" at bounding box center [64, 78] width 39 height 6
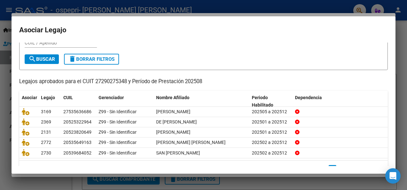
scroll to position [38, 0]
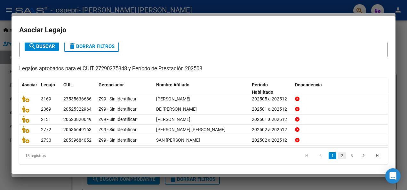
click at [338, 156] on link "2" at bounding box center [342, 155] width 8 height 7
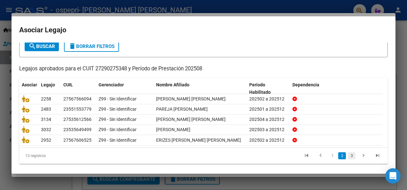
click at [348, 155] on link "3" at bounding box center [352, 155] width 8 height 7
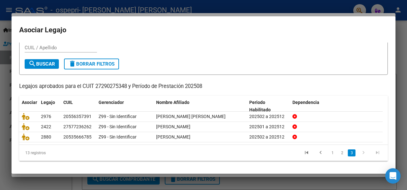
scroll to position [20, 0]
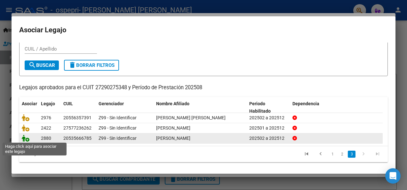
click at [24, 137] on icon at bounding box center [26, 138] width 8 height 7
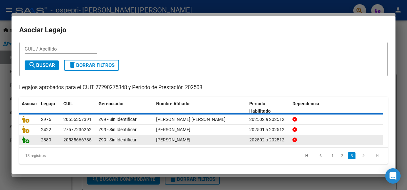
scroll to position [24, 0]
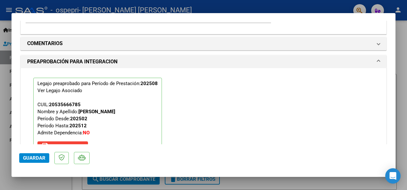
click at [35, 156] on span "Guardar" at bounding box center [34, 158] width 22 height 6
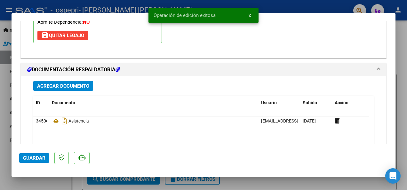
scroll to position [734, 0]
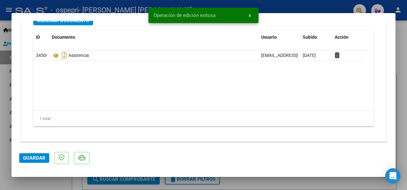
click at [28, 156] on span "Guardar" at bounding box center [34, 158] width 22 height 6
click at [402, 31] on div at bounding box center [203, 95] width 407 height 190
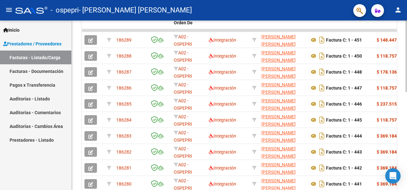
scroll to position [185, 0]
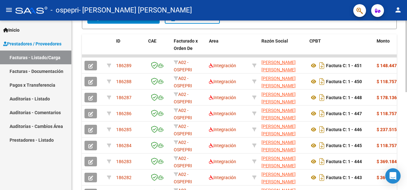
click at [398, 116] on div "Video tutorial PRESTADORES -> Listado de CPBTs Emitidos por Prestadores / Prove…" at bounding box center [240, 58] width 337 height 397
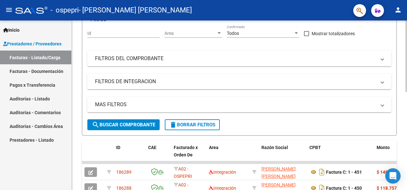
scroll to position [0, 0]
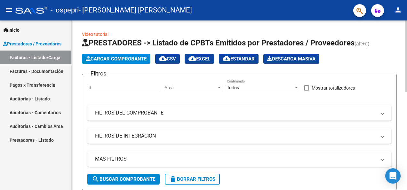
click at [407, 24] on html "menu - ospepri - [PERSON_NAME] [PERSON_NAME] person Inicio Instructivos Contact…" at bounding box center [203, 95] width 407 height 190
click at [141, 56] on span "Cargar Comprobante" at bounding box center [116, 59] width 61 height 6
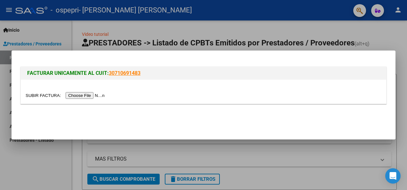
click at [88, 93] on input "file" at bounding box center [66, 95] width 81 height 7
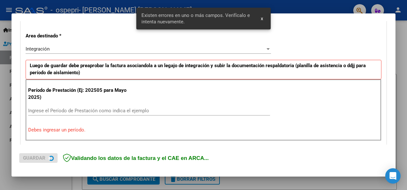
scroll to position [148, 0]
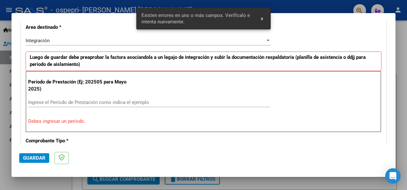
click at [61, 102] on input "Ingrese el Período de Prestación como indica el ejemplo" at bounding box center [149, 103] width 242 height 6
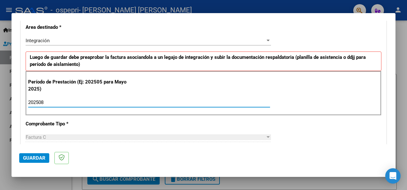
type input "202508"
click at [35, 157] on span "Guardar" at bounding box center [34, 158] width 22 height 6
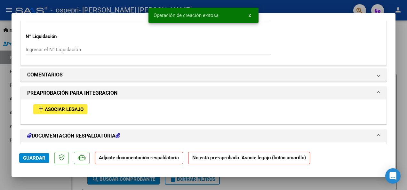
scroll to position [555, 0]
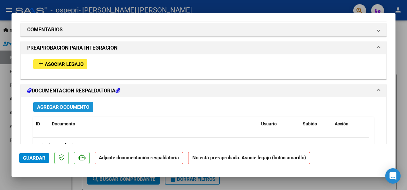
click at [66, 104] on span "Agregar Documento" at bounding box center [63, 107] width 52 height 6
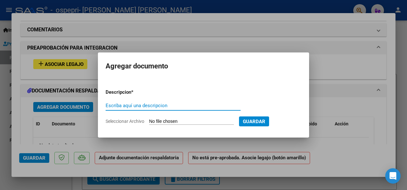
click at [112, 108] on input "Escriba aquí una descripcion" at bounding box center [173, 106] width 135 height 6
type input "asist."
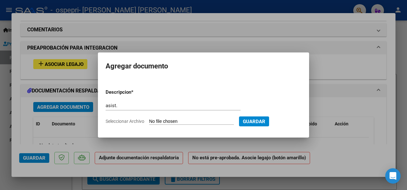
click at [125, 119] on span "Seleccionar Archivo" at bounding box center [125, 121] width 39 height 5
click at [149, 119] on input "Seleccionar Archivo" at bounding box center [191, 122] width 85 height 6
type input "C:\fakepath\benja.jpg"
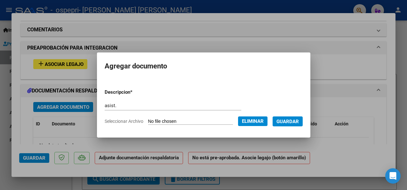
click at [292, 121] on span "Guardar" at bounding box center [287, 122] width 22 height 6
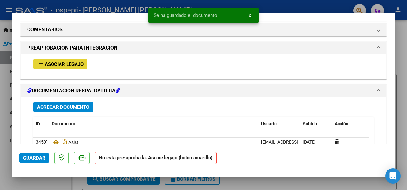
click at [77, 63] on span "Asociar Legajo" at bounding box center [64, 64] width 39 height 6
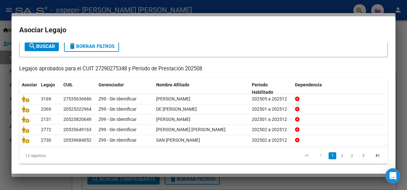
scroll to position [40, 0]
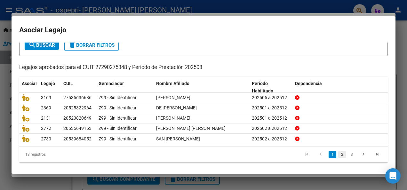
click at [339, 154] on link "2" at bounding box center [342, 154] width 8 height 7
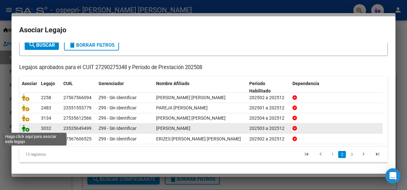
click at [25, 128] on icon at bounding box center [26, 128] width 8 height 7
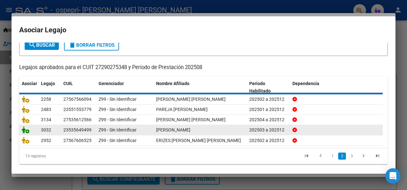
click at [25, 128] on icon at bounding box center [26, 129] width 8 height 7
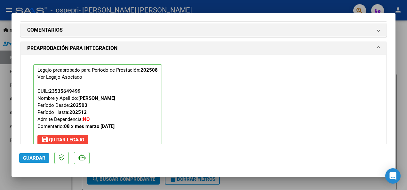
click at [32, 155] on span "Guardar" at bounding box center [34, 158] width 22 height 6
click at [401, 59] on div at bounding box center [203, 95] width 407 height 190
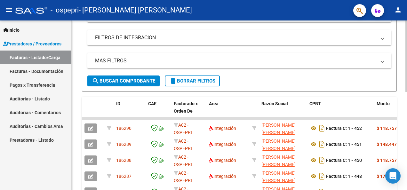
scroll to position [98, 0]
click at [394, 104] on div "Video tutorial PRESTADORES -> Listado de CPBTs Emitidos por Prestadores / Prove…" at bounding box center [240, 121] width 337 height 397
click at [127, 78] on span "search Buscar Comprobante" at bounding box center [123, 81] width 63 height 6
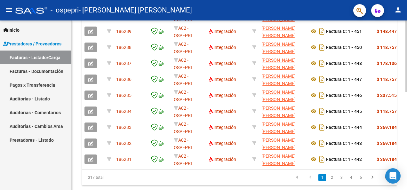
scroll to position [232, 0]
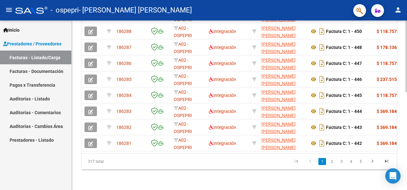
click at [407, 148] on html "menu - ospepri - [PERSON_NAME] [PERSON_NAME] person Inicio Instructivos Contact…" at bounding box center [203, 95] width 407 height 190
click at [332, 163] on link "2" at bounding box center [332, 161] width 8 height 7
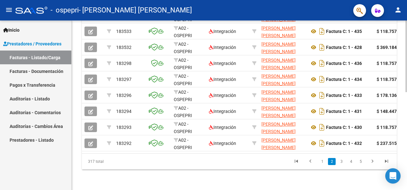
click at [407, 173] on html "menu - ospepri - [PERSON_NAME] [PERSON_NAME] person Inicio Instructivos Contact…" at bounding box center [203, 95] width 407 height 190
click at [343, 161] on link "3" at bounding box center [342, 161] width 8 height 7
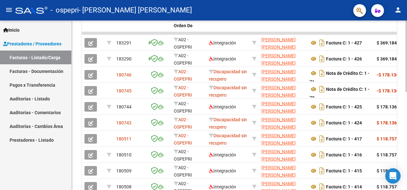
scroll to position [178, 0]
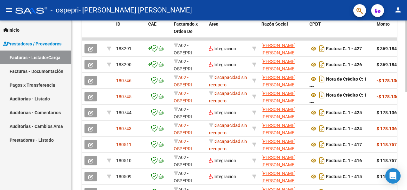
click at [405, 112] on div "Video tutorial PRESTADORES -> Listado de CPBTs Emitidos por Prestadores / Prove…" at bounding box center [240, 41] width 337 height 397
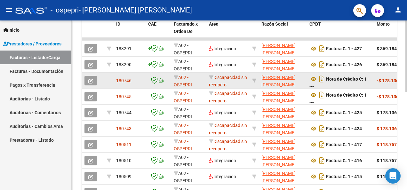
click at [91, 79] on icon "button" at bounding box center [90, 81] width 5 height 5
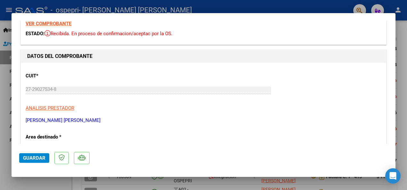
scroll to position [0, 0]
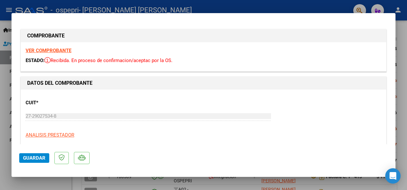
click at [405, 54] on div at bounding box center [203, 95] width 407 height 190
type input "$ 0,00"
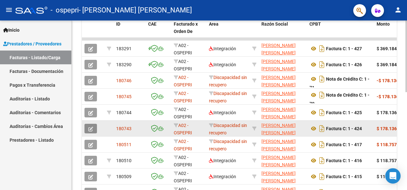
click at [91, 128] on icon "button" at bounding box center [90, 129] width 5 height 5
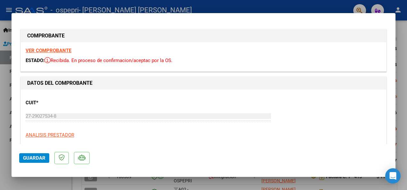
click at [403, 54] on div at bounding box center [203, 95] width 407 height 190
type input "$ 0,00"
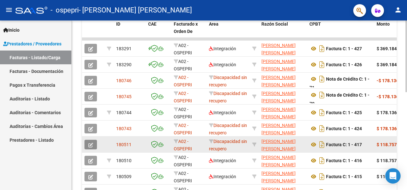
click at [89, 140] on button "button" at bounding box center [90, 145] width 12 height 10
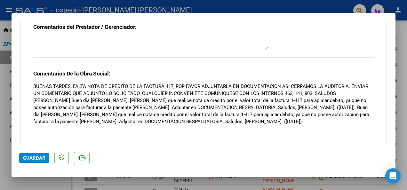
scroll to position [502, 0]
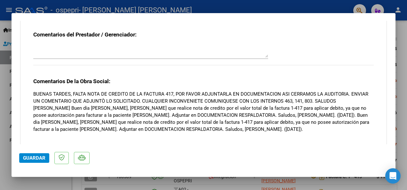
click at [400, 55] on div at bounding box center [203, 95] width 407 height 190
type input "$ 0,00"
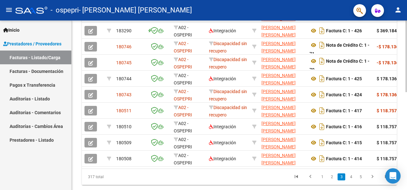
scroll to position [218, 0]
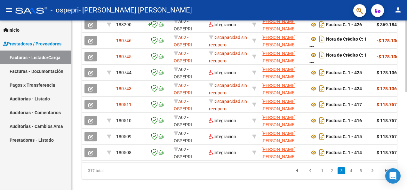
click at [407, 168] on html "menu - ospepri - [PERSON_NAME] [PERSON_NAME] person Inicio Instructivos Contact…" at bounding box center [203, 95] width 407 height 190
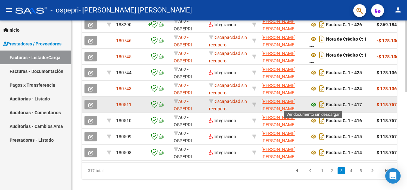
click at [313, 102] on icon at bounding box center [313, 105] width 8 height 8
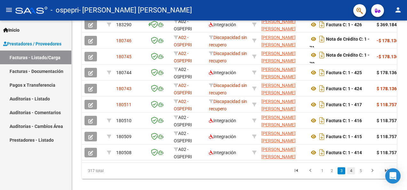
click at [352, 174] on link "4" at bounding box center [351, 170] width 8 height 7
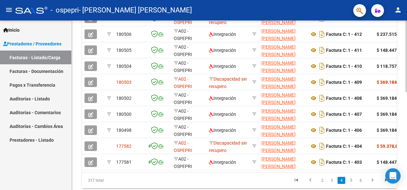
scroll to position [209, 0]
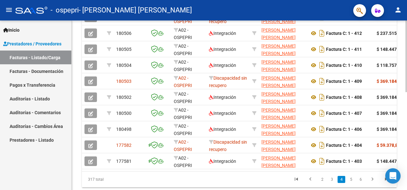
click at [407, 135] on html "menu - ospepri - [PERSON_NAME] [PERSON_NAME] person Inicio Instructivos Contact…" at bounding box center [203, 95] width 407 height 190
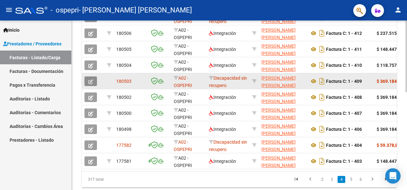
click at [90, 82] on icon "button" at bounding box center [90, 81] width 5 height 5
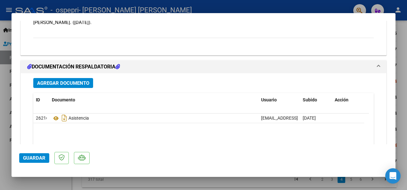
scroll to position [591, 0]
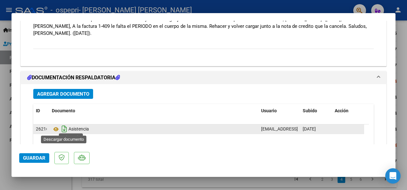
click at [63, 127] on icon "Descargar documento" at bounding box center [64, 129] width 8 height 10
click at [63, 127] on icon at bounding box center [63, 128] width 7 height 7
drag, startPoint x: 204, startPoint y: 156, endPoint x: 163, endPoint y: 147, distance: 42.2
click at [163, 147] on mat-dialog-actions "Guardar" at bounding box center [203, 156] width 369 height 25
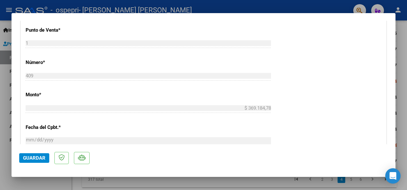
scroll to position [191, 0]
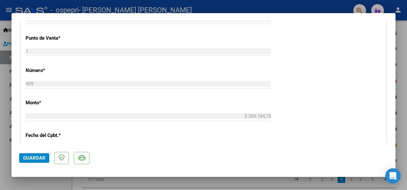
click at [405, 132] on div at bounding box center [203, 95] width 407 height 190
type input "$ 0,00"
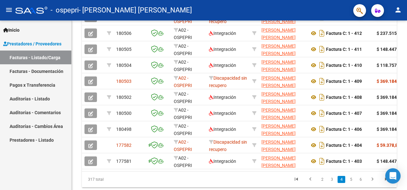
scroll to position [209, 0]
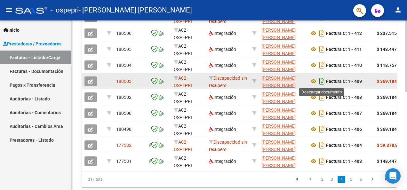
click at [319, 80] on icon "Descargar documento" at bounding box center [322, 81] width 8 height 10
click at [90, 80] on icon "button" at bounding box center [90, 81] width 5 height 5
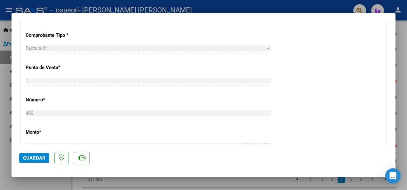
scroll to position [155, 0]
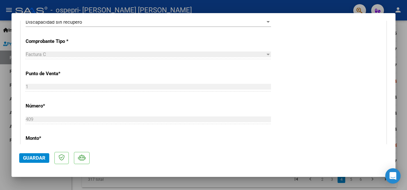
click at [407, 94] on html "menu - ospepri - [PERSON_NAME] [PERSON_NAME] person Inicio Instructivos Contact…" at bounding box center [203, 95] width 407 height 190
click at [403, 92] on div at bounding box center [203, 95] width 407 height 190
type input "$ 0,00"
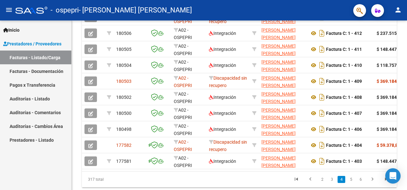
scroll to position [209, 0]
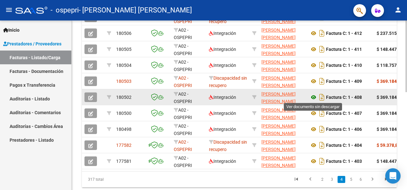
click at [314, 97] on icon at bounding box center [313, 97] width 8 height 8
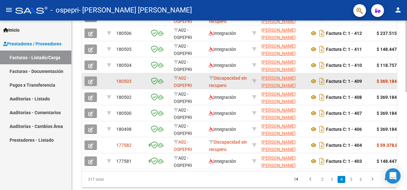
click at [91, 80] on icon "button" at bounding box center [90, 81] width 5 height 5
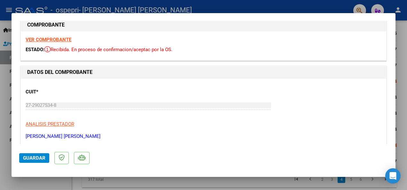
scroll to position [0, 0]
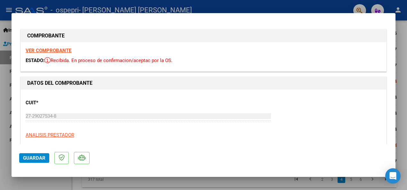
click at [404, 93] on div at bounding box center [203, 95] width 407 height 190
type input "$ 0,00"
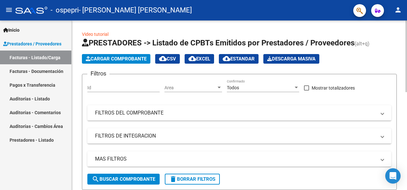
click at [137, 55] on button "Cargar Comprobante" at bounding box center [116, 59] width 68 height 10
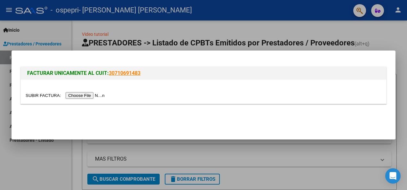
click at [85, 93] on input "file" at bounding box center [66, 95] width 81 height 7
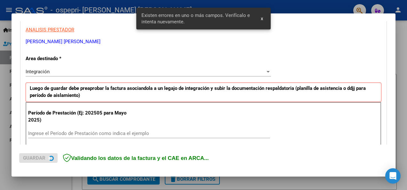
scroll to position [148, 0]
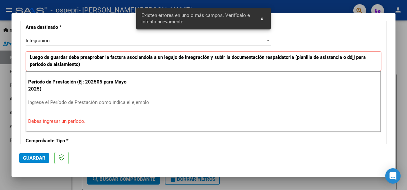
click at [143, 100] on input "Ingrese el Período de Prestación como indica el ejemplo" at bounding box center [149, 103] width 242 height 6
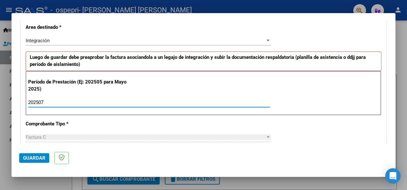
type input "202507"
click at [31, 157] on span "Guardar" at bounding box center [34, 158] width 22 height 6
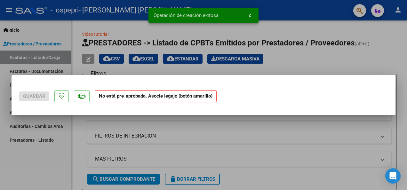
scroll to position [0, 0]
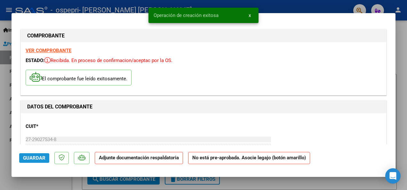
click at [41, 158] on span "Guardar" at bounding box center [34, 158] width 22 height 6
click at [403, 93] on div at bounding box center [203, 95] width 407 height 190
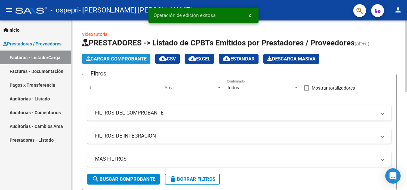
click at [131, 59] on span "Cargar Comprobante" at bounding box center [116, 59] width 61 height 6
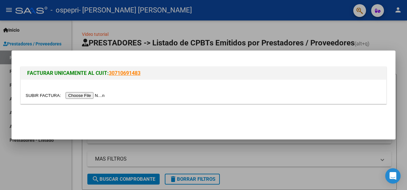
click at [86, 95] on input "file" at bounding box center [66, 95] width 81 height 7
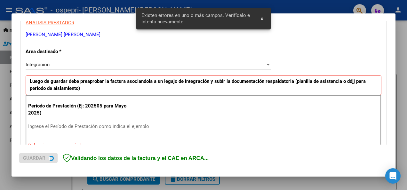
scroll to position [148, 0]
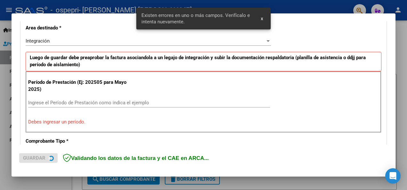
click at [100, 101] on input "Ingrese el Período de Prestación como indica el ejemplo" at bounding box center [149, 103] width 242 height 6
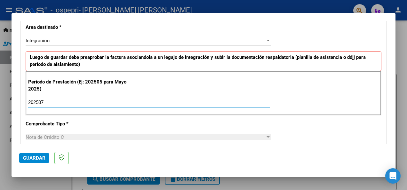
type input "202507"
click at [44, 156] on span "Guardar" at bounding box center [34, 158] width 22 height 6
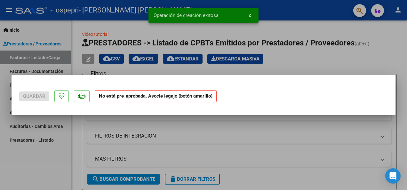
scroll to position [0, 0]
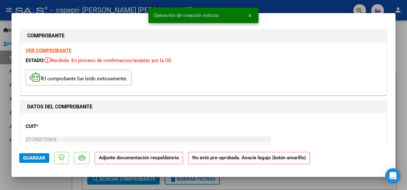
click at [26, 157] on span "Guardar" at bounding box center [34, 158] width 22 height 6
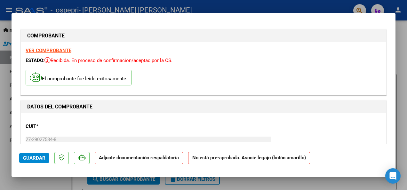
click at [401, 80] on div at bounding box center [203, 95] width 407 height 190
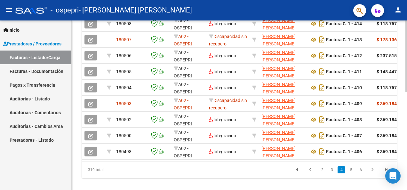
scroll to position [232, 0]
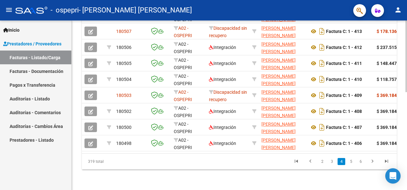
click at [407, 171] on html "menu - ospepri - [PERSON_NAME] [PERSON_NAME] person Inicio Instructivos Contact…" at bounding box center [203, 95] width 407 height 190
click at [323, 159] on link "2" at bounding box center [322, 161] width 8 height 7
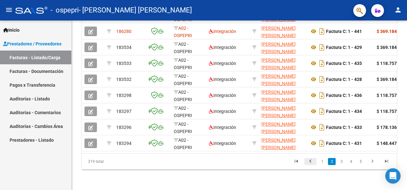
click at [311, 162] on icon "go to previous page" at bounding box center [310, 162] width 8 height 8
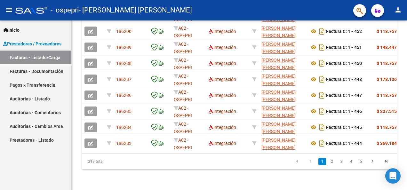
drag, startPoint x: 405, startPoint y: 143, endPoint x: 406, endPoint y: 115, distance: 27.5
click at [407, 168] on html "menu - ospepri - [PERSON_NAME] [PERSON_NAME] person Inicio Instructivos Contact…" at bounding box center [203, 95] width 407 height 190
click at [370, 162] on icon "go to next page" at bounding box center [372, 162] width 8 height 8
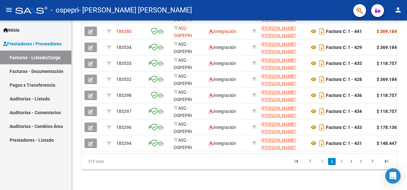
click at [407, 157] on div at bounding box center [406, 154] width 2 height 72
click at [407, 177] on html "menu - ospepri - [PERSON_NAME] [PERSON_NAME] person Inicio Instructivos Contact…" at bounding box center [203, 95] width 407 height 190
click at [373, 162] on icon "go to next page" at bounding box center [372, 162] width 8 height 8
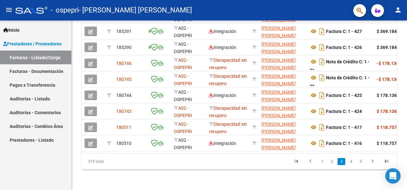
click at [407, 145] on html "menu - ospepri - [PERSON_NAME] [PERSON_NAME] person Inicio Instructivos Contact…" at bounding box center [203, 95] width 407 height 190
click at [372, 162] on icon "go to next page" at bounding box center [372, 162] width 8 height 8
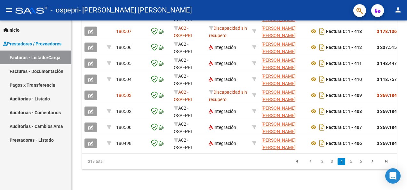
click at [407, 167] on html "menu - ospepri - [PERSON_NAME] [PERSON_NAME] person Inicio Instructivos Contact…" at bounding box center [203, 95] width 407 height 190
click at [370, 161] on icon "go to next page" at bounding box center [372, 162] width 8 height 8
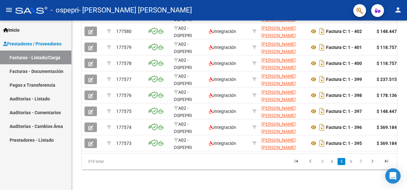
click at [407, 169] on html "menu - ospepri - [PERSON_NAME] [PERSON_NAME] person Inicio Instructivos Contact…" at bounding box center [203, 95] width 407 height 190
click at [372, 161] on icon "go to next page" at bounding box center [372, 162] width 8 height 8
click at [407, 162] on html "menu - ospepri - [PERSON_NAME] [PERSON_NAME] person Inicio Instructivos Contact…" at bounding box center [203, 95] width 407 height 190
click at [400, 9] on mat-icon "person" at bounding box center [398, 10] width 8 height 8
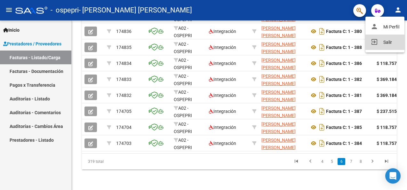
click at [390, 43] on button "exit_to_app Salir" at bounding box center [384, 42] width 39 height 15
